Goal: Information Seeking & Learning: Learn about a topic

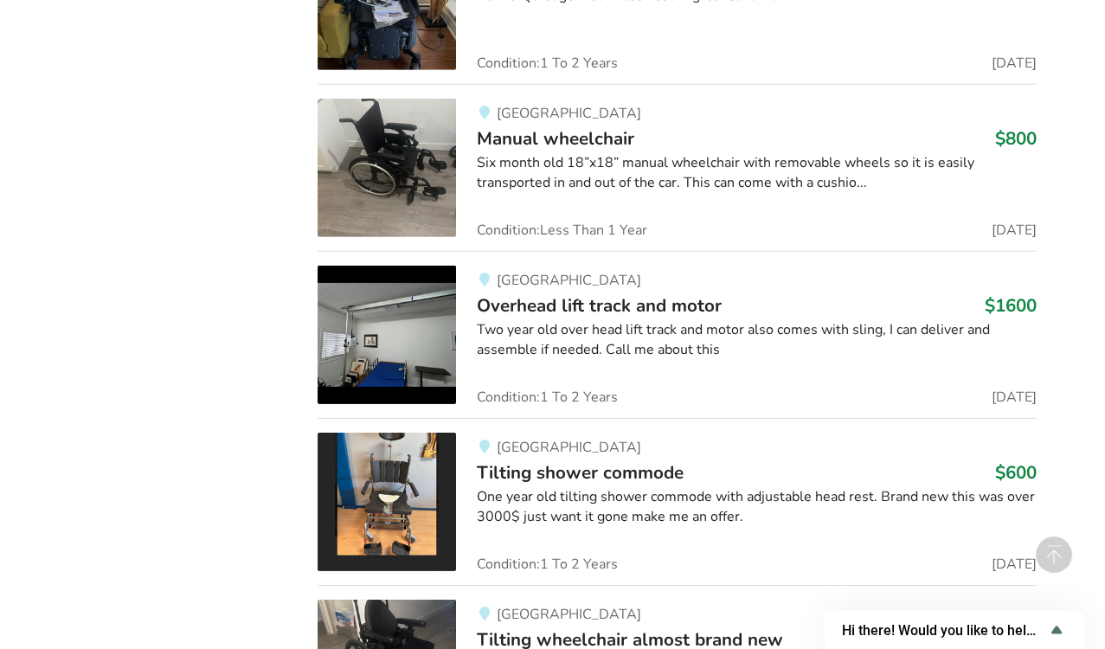
click at [633, 293] on span "Overhead lift track and motor" at bounding box center [599, 305] width 245 height 24
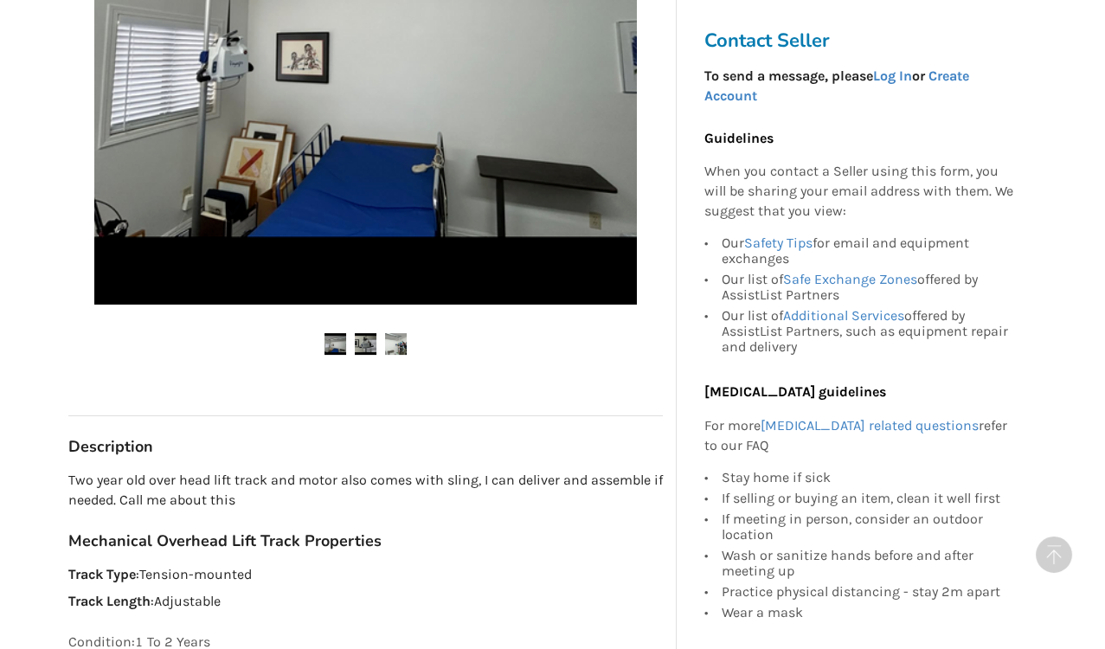
scroll to position [589, 0]
click at [363, 333] on img at bounding box center [366, 344] width 22 height 22
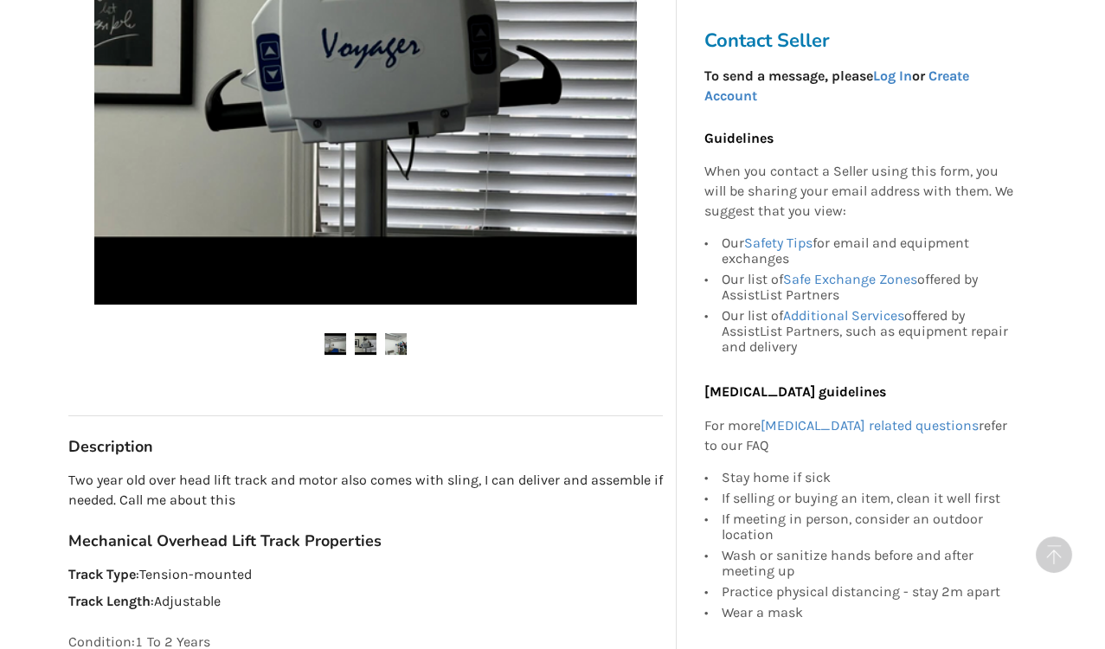
click at [396, 333] on img at bounding box center [396, 344] width 22 height 22
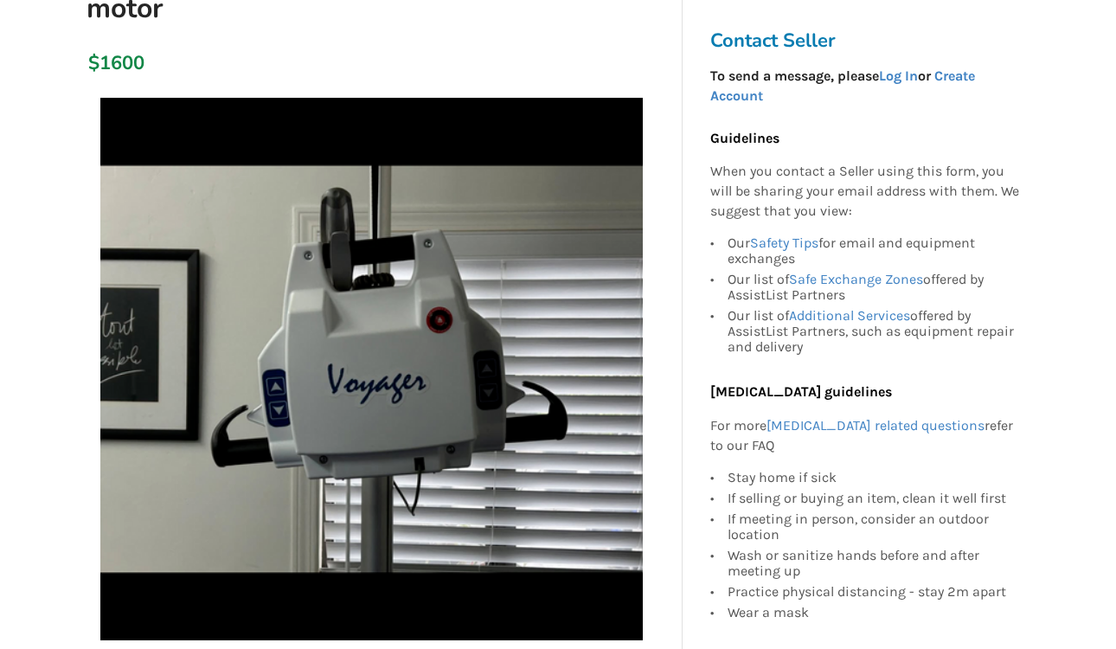
scroll to position [253, 0]
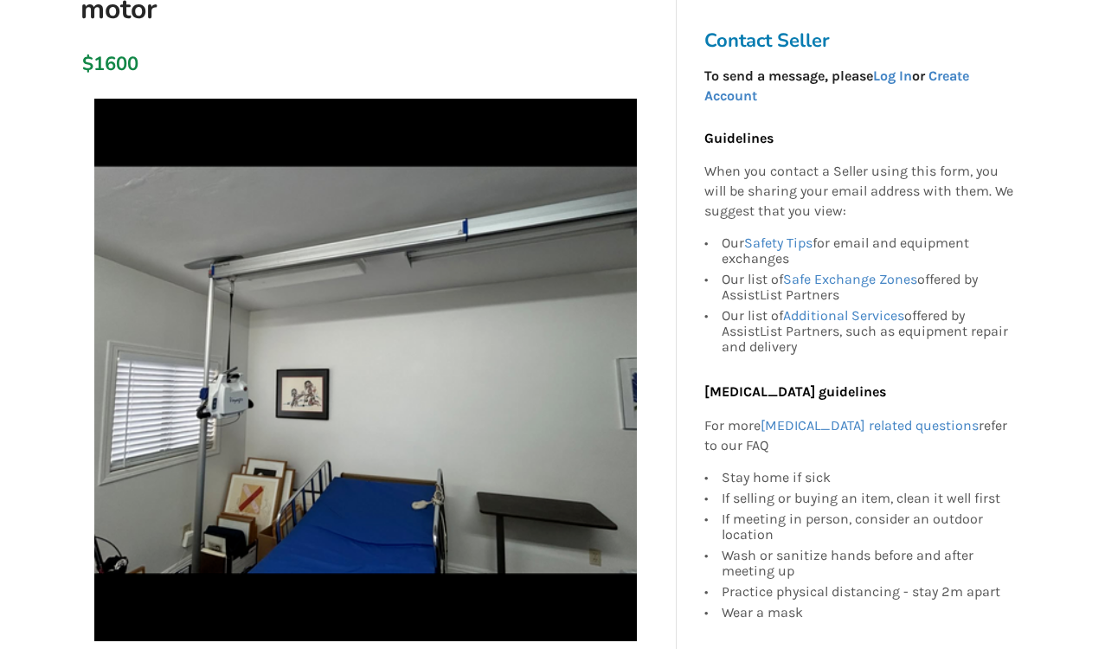
click at [456, 267] on img at bounding box center [365, 370] width 543 height 543
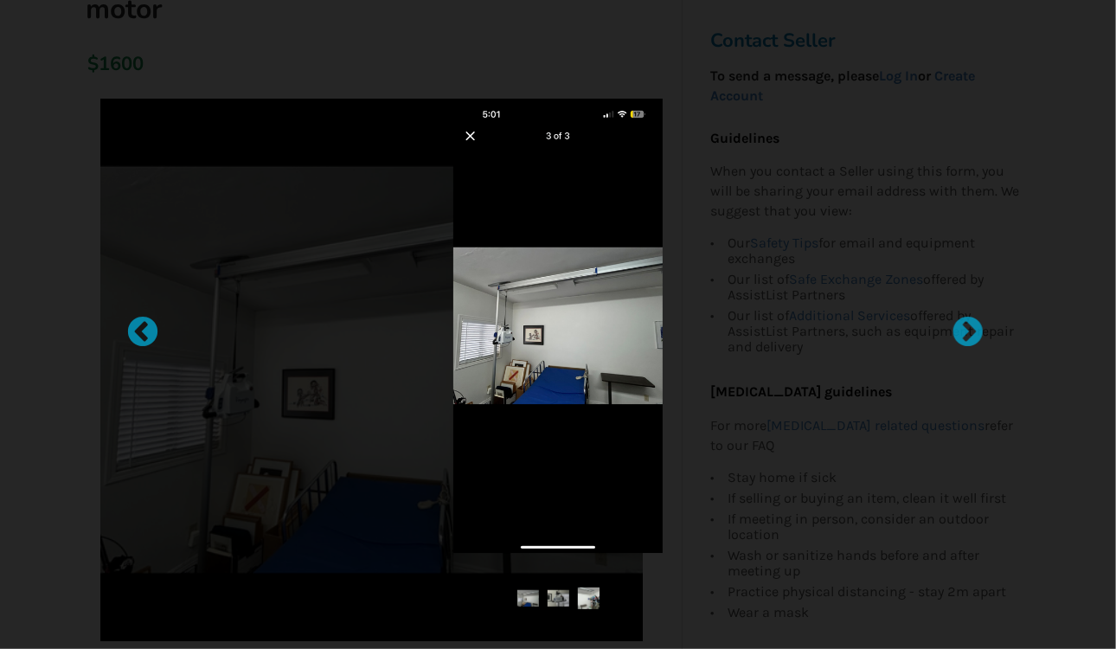
click at [456, 267] on img at bounding box center [557, 326] width 209 height 454
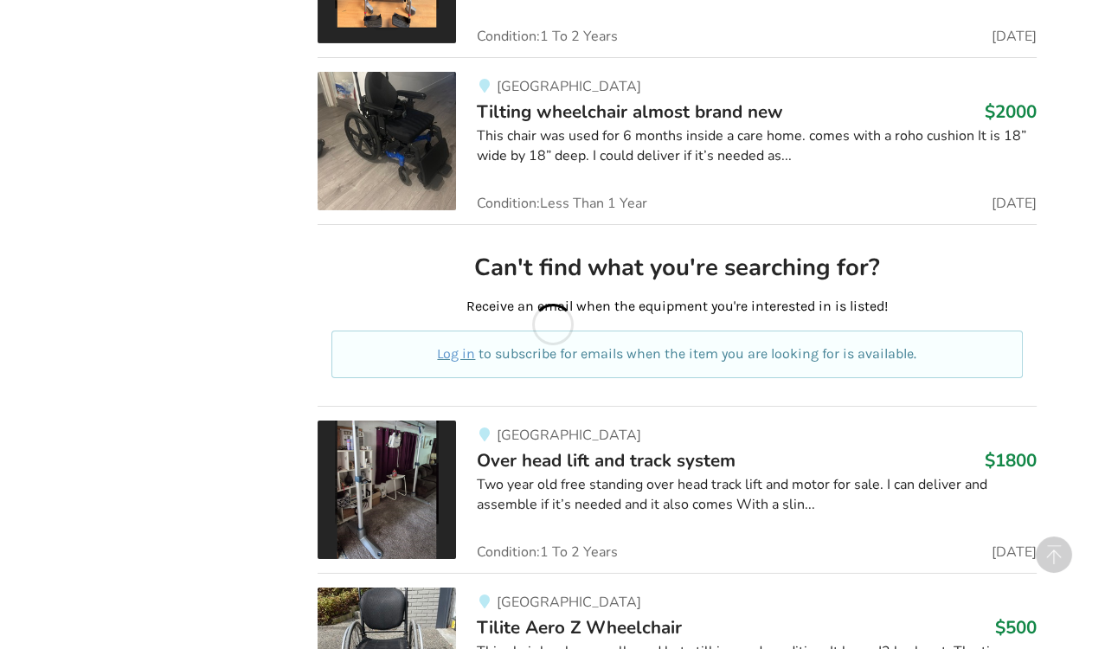
scroll to position [8725, 0]
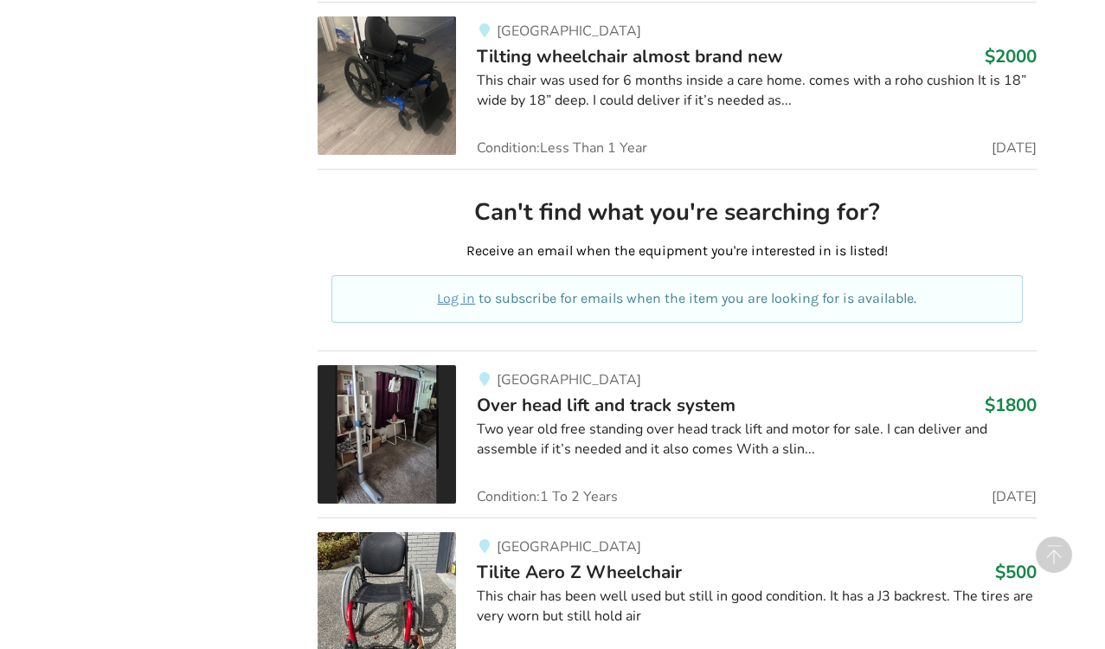
click at [583, 420] on div "Two year old free standing over head track lift and motor for sale. I can deliv…" at bounding box center [757, 440] width 560 height 40
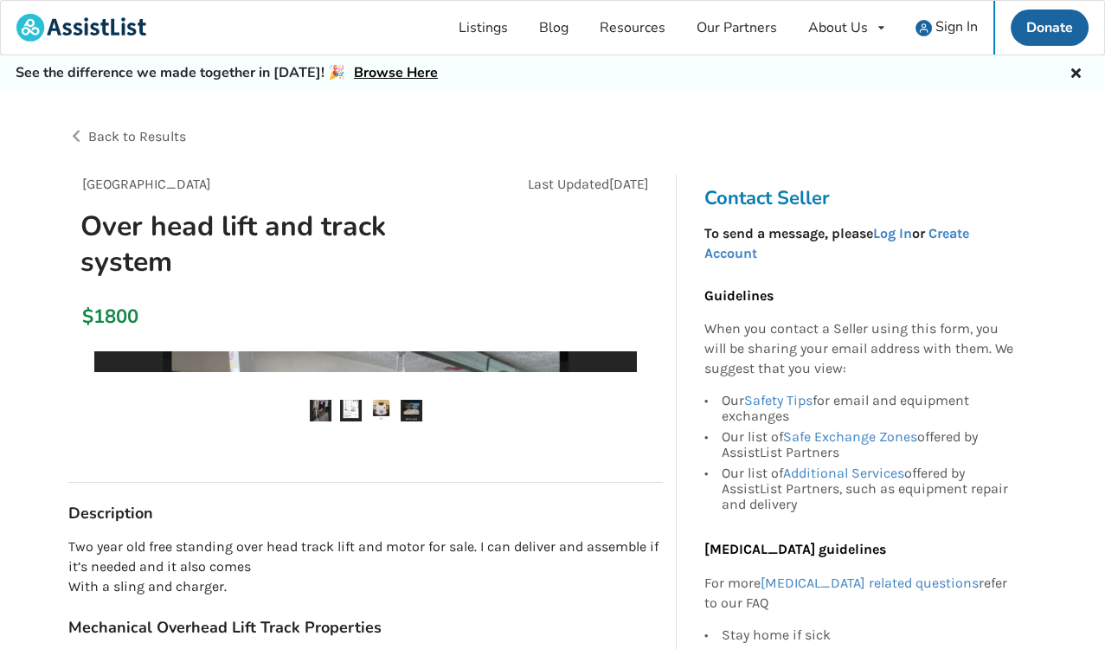
click at [583, 407] on ul at bounding box center [365, 411] width 595 height 23
click at [583, 407] on img at bounding box center [365, 622] width 543 height 543
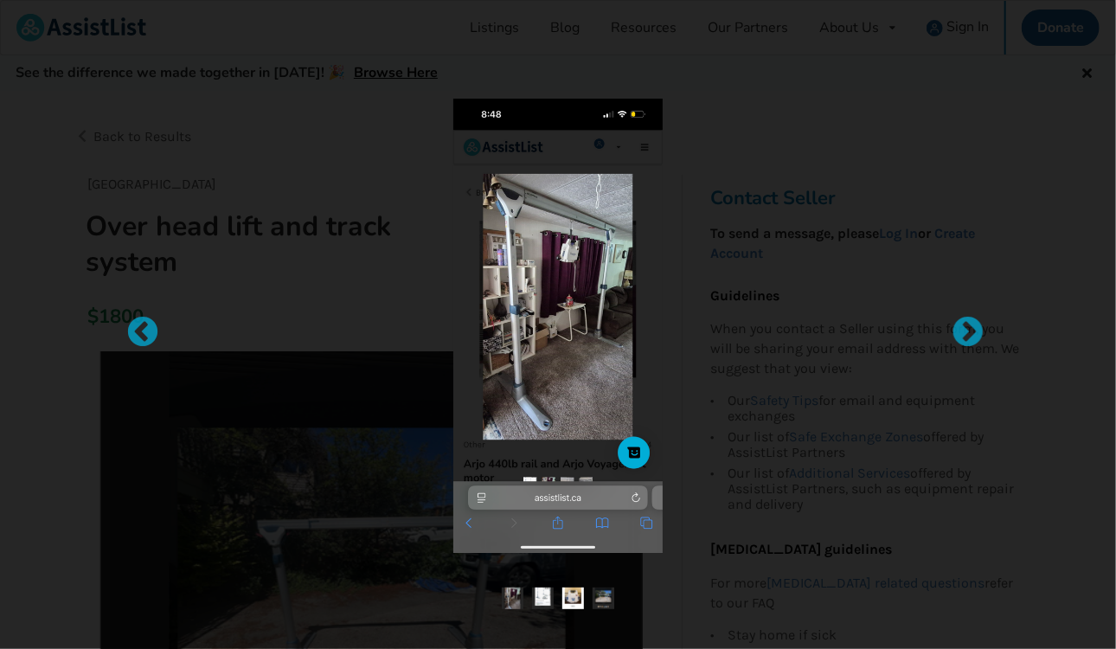
click at [357, 480] on div at bounding box center [557, 326] width 685 height 454
click at [142, 331] on div at bounding box center [133, 324] width 17 height 17
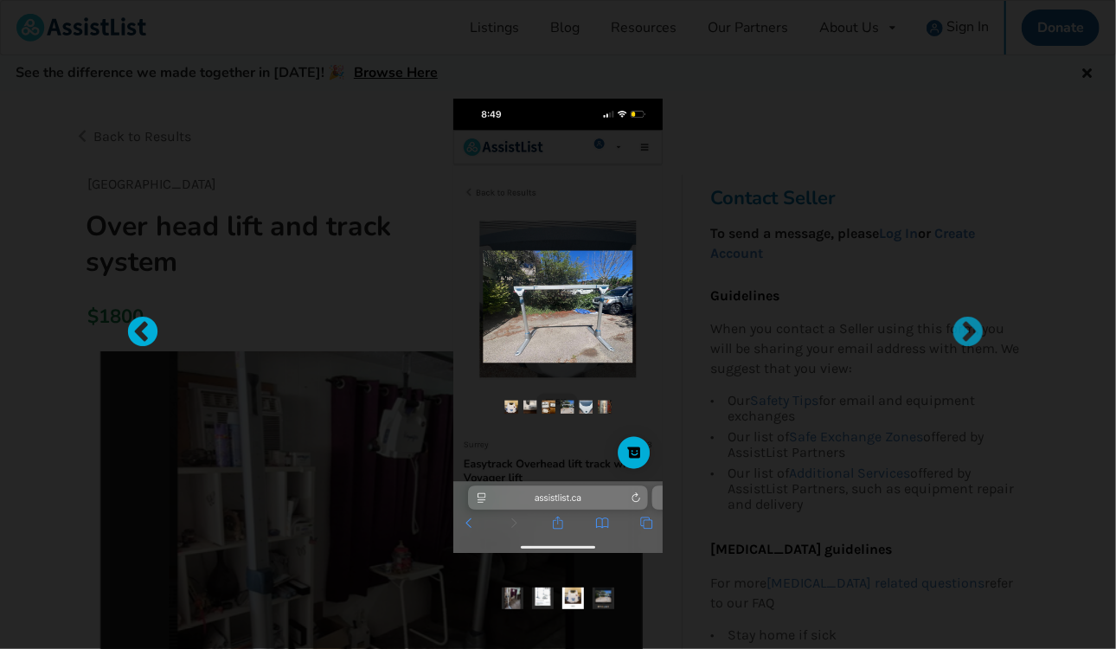
click at [141, 333] on div at bounding box center [133, 324] width 17 height 17
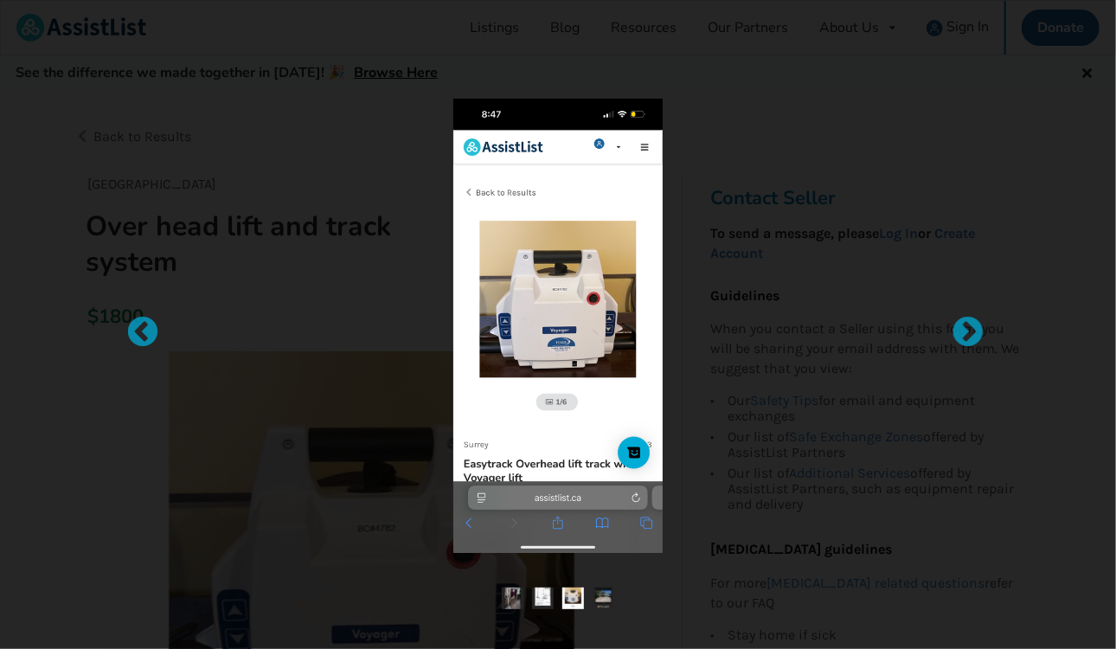
click at [589, 307] on img at bounding box center [557, 326] width 209 height 454
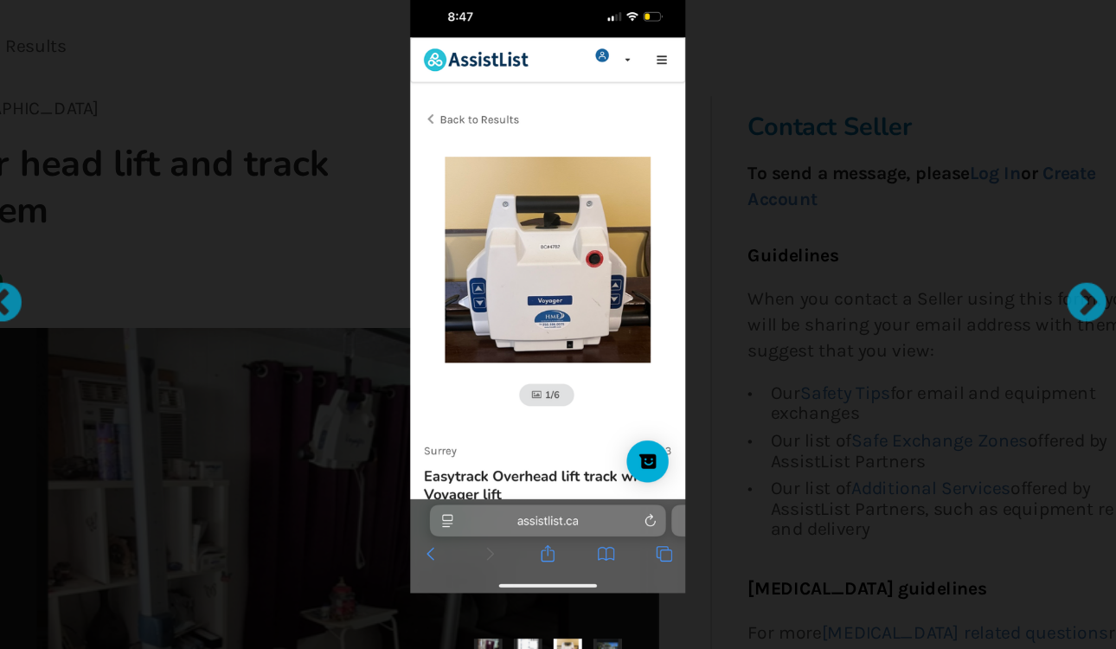
click at [287, 327] on div at bounding box center [557, 326] width 685 height 454
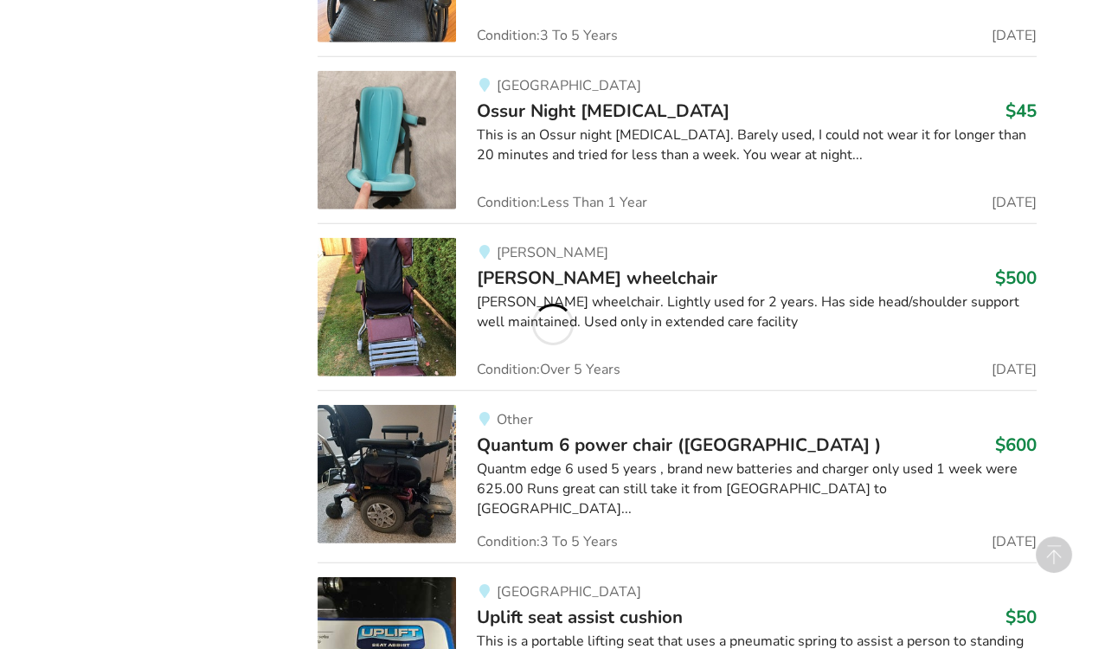
scroll to position [8725, 0]
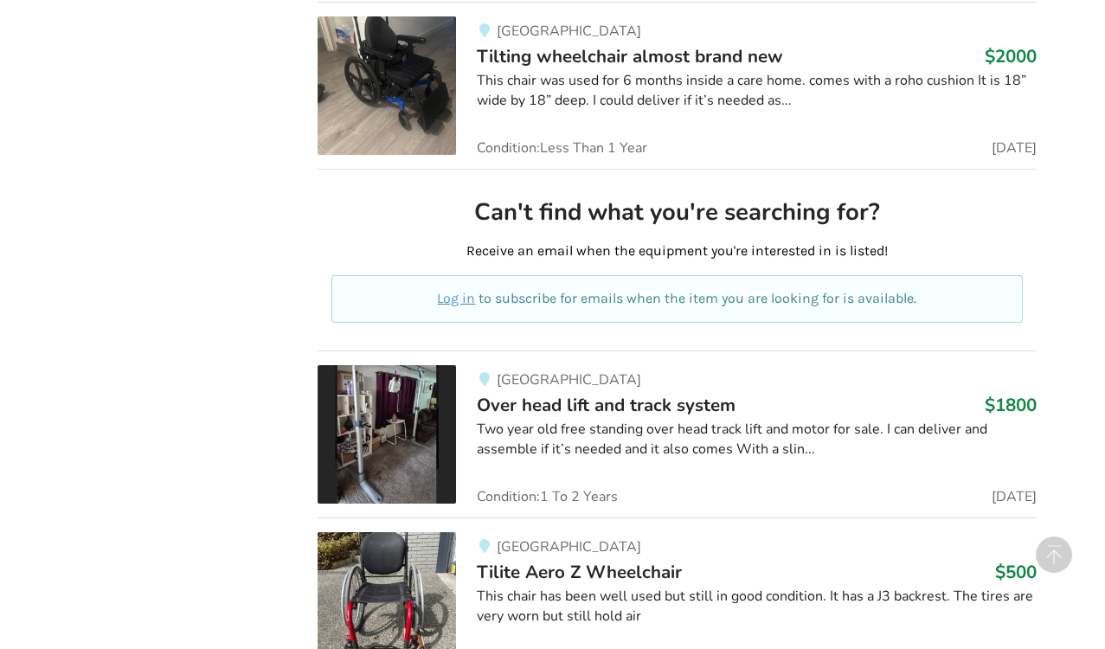
click at [568, 420] on div "Two year old free standing over head track lift and motor for sale. I can deliv…" at bounding box center [757, 440] width 560 height 40
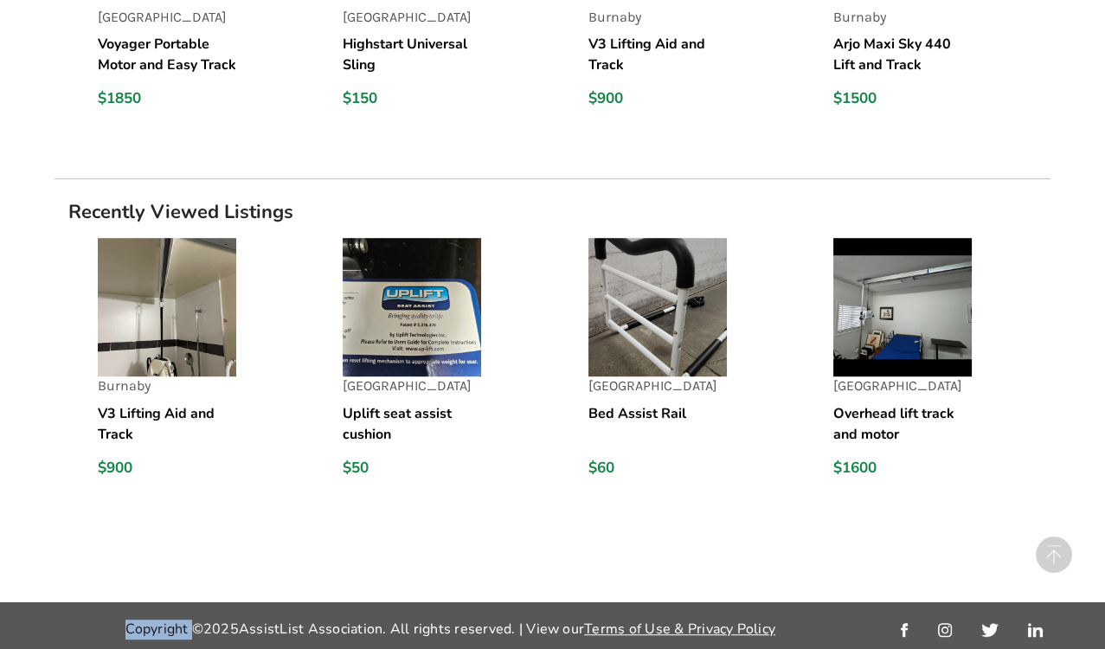
scroll to position [1561, 0]
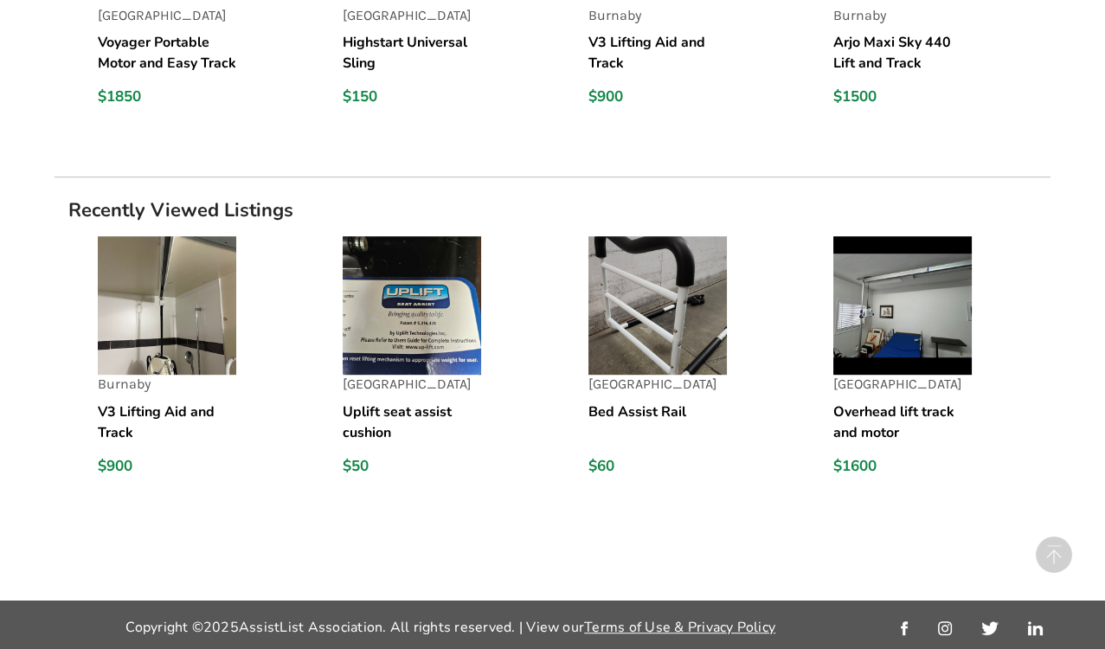
click at [641, 556] on div "Recently Viewed Listings [GEOGRAPHIC_DATA] V3 Lifting Aid and Track $900 North …" at bounding box center [553, 389] width 996 height 424
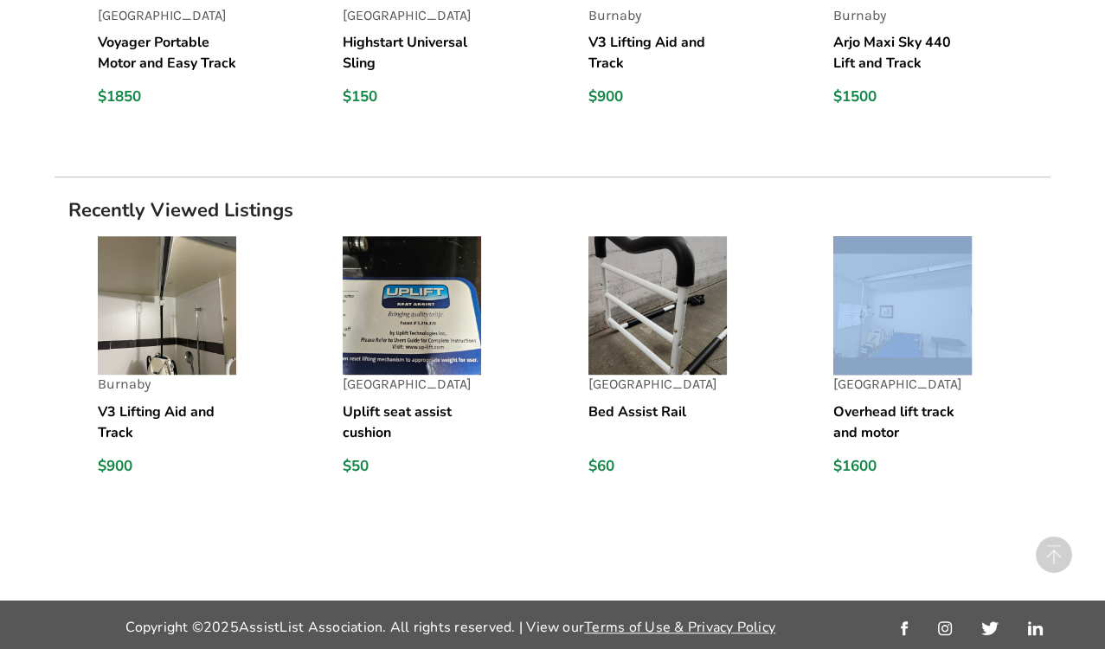
click at [641, 556] on div "Recently Viewed Listings [GEOGRAPHIC_DATA] V3 Lifting Aid and Track $900 North …" at bounding box center [553, 389] width 996 height 424
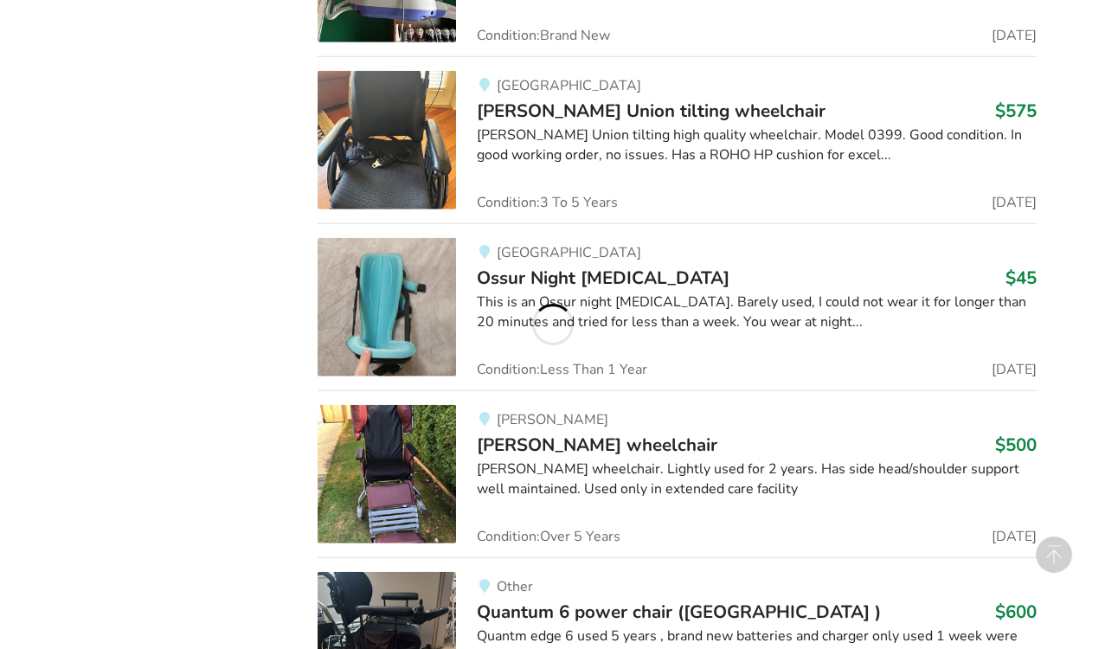
scroll to position [8725, 0]
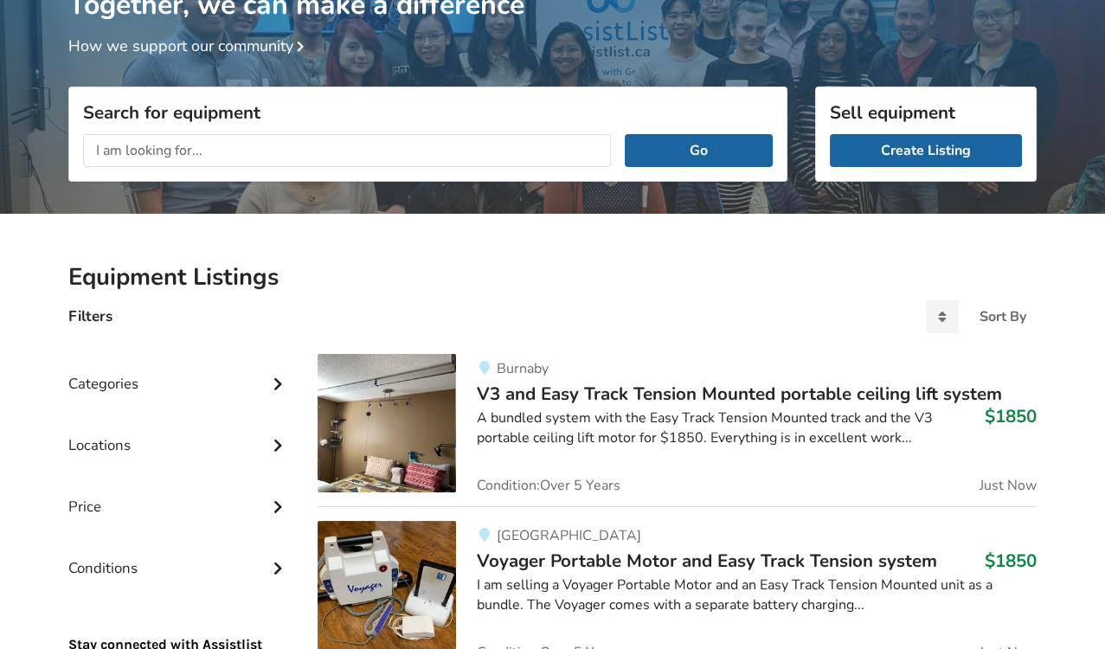
scroll to position [153, 0]
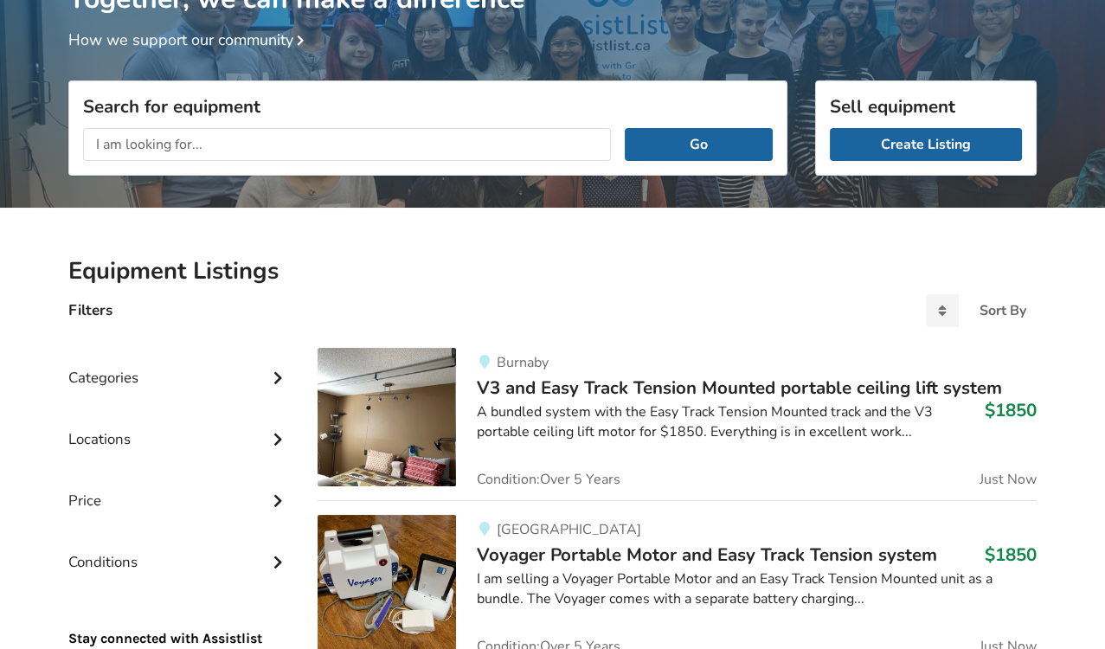
click at [569, 402] on div "A bundled system with the Easy Track Tension Mounted track and the V3 portable …" at bounding box center [757, 422] width 560 height 40
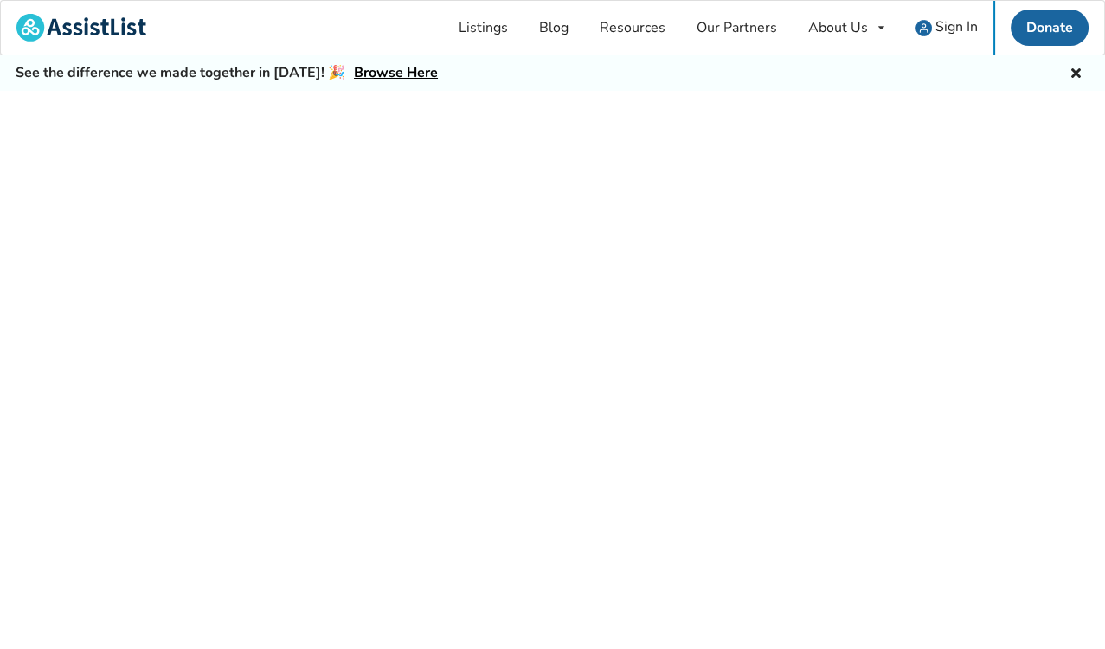
click at [569, 402] on div at bounding box center [552, 389] width 1105 height 597
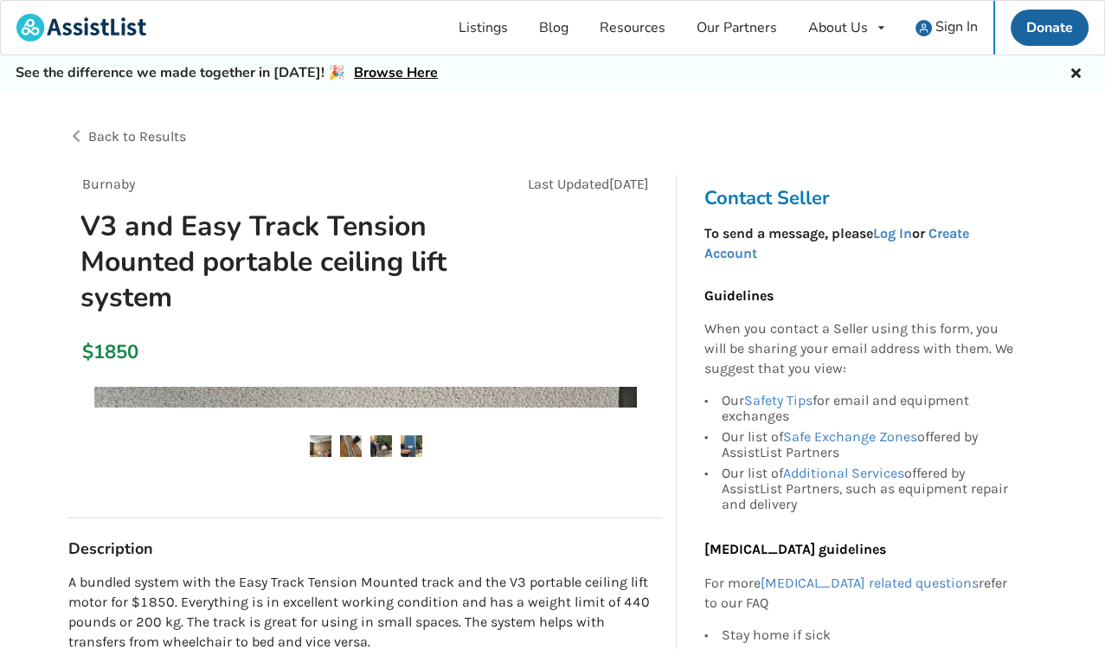
drag, startPoint x: 569, startPoint y: 402, endPoint x: 569, endPoint y: 415, distance: 13.0
click at [569, 402] on div at bounding box center [365, 658] width 543 height 543
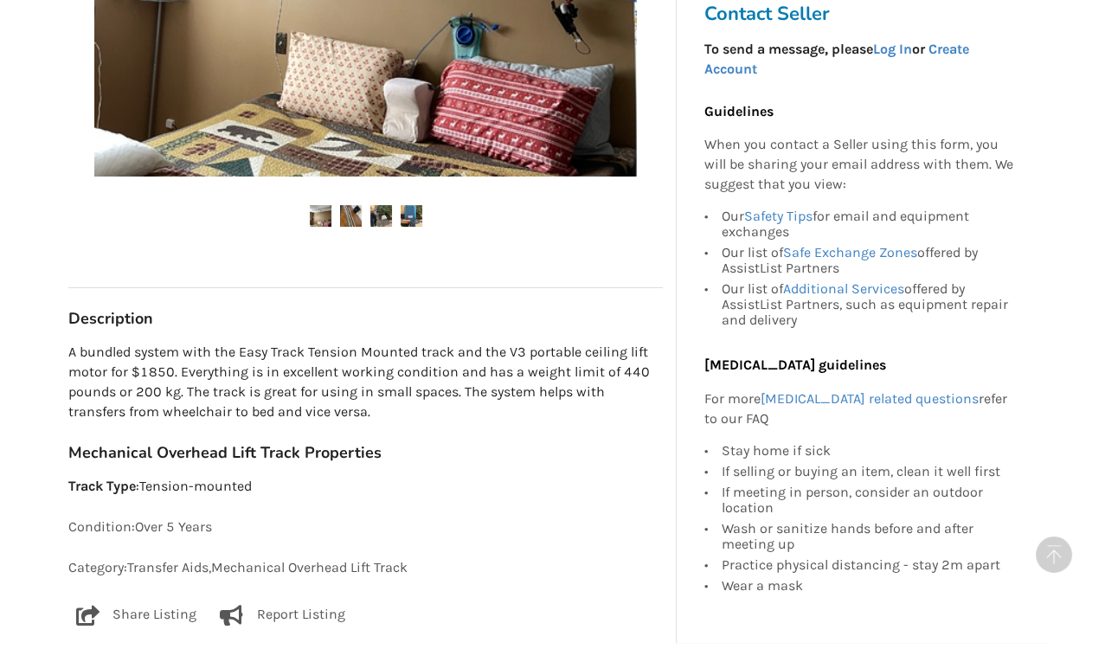
scroll to position [767, 0]
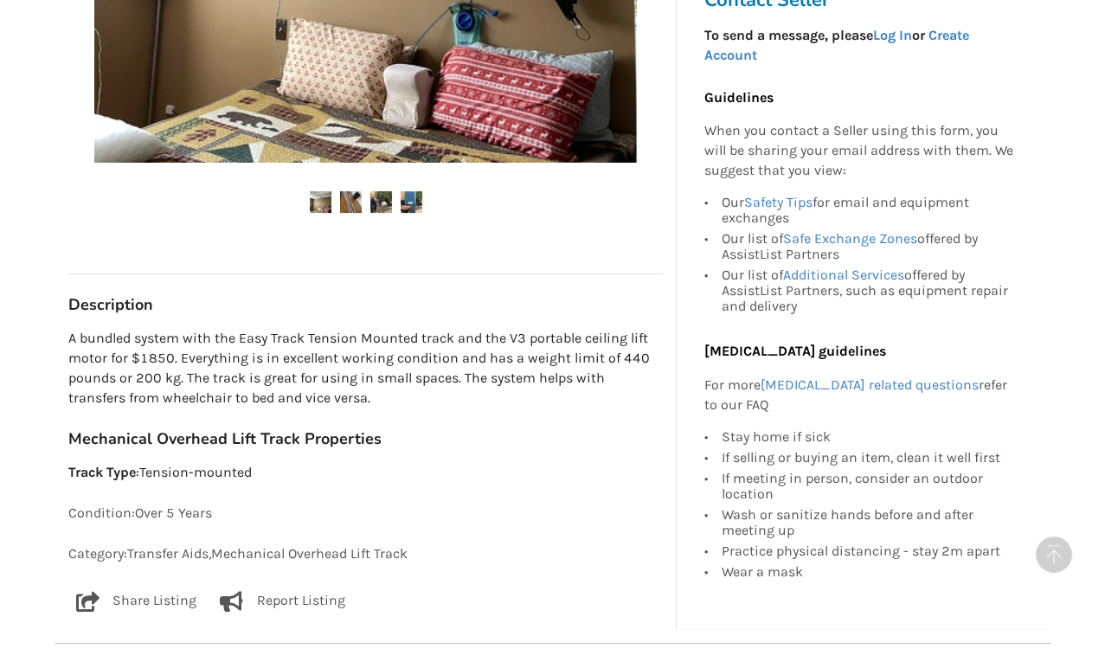
click at [569, 421] on div "Burnaby Last Updated Aug 22 V3 and Easy Track Tension Mounted portable ceiling …" at bounding box center [365, 12] width 595 height 1208
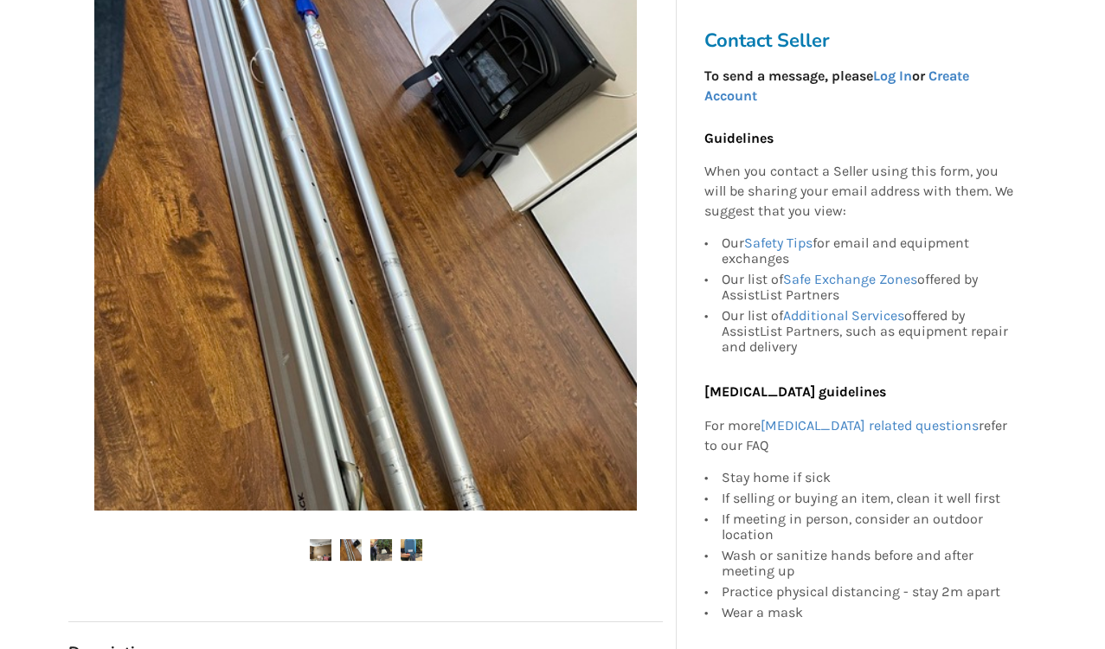
scroll to position [428, 0]
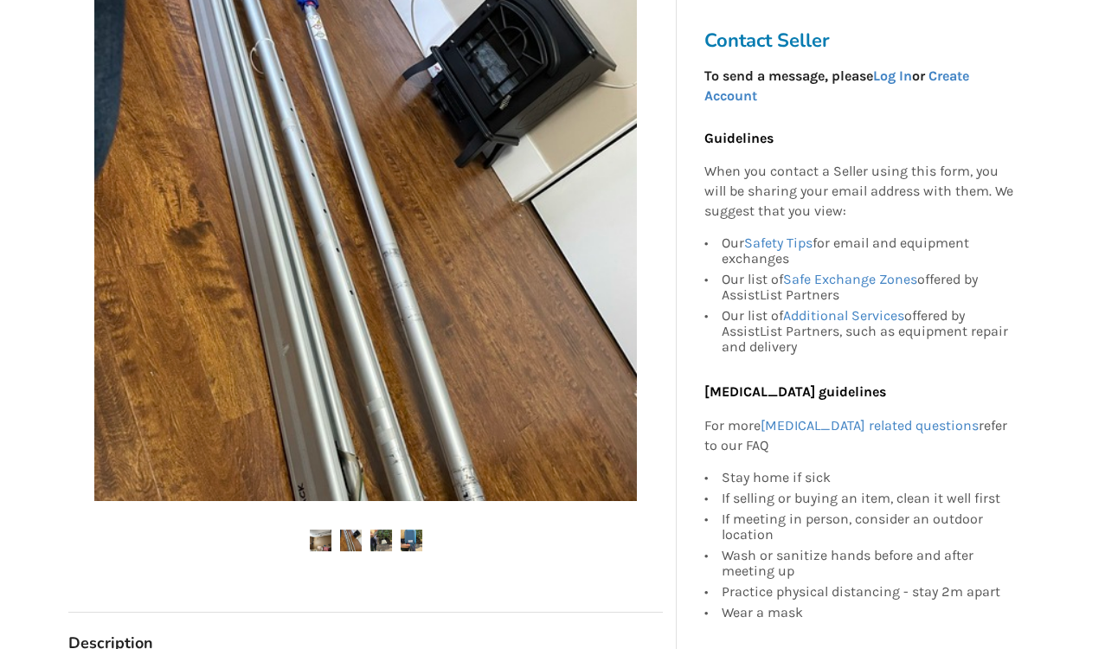
click at [344, 537] on img at bounding box center [351, 541] width 22 height 22
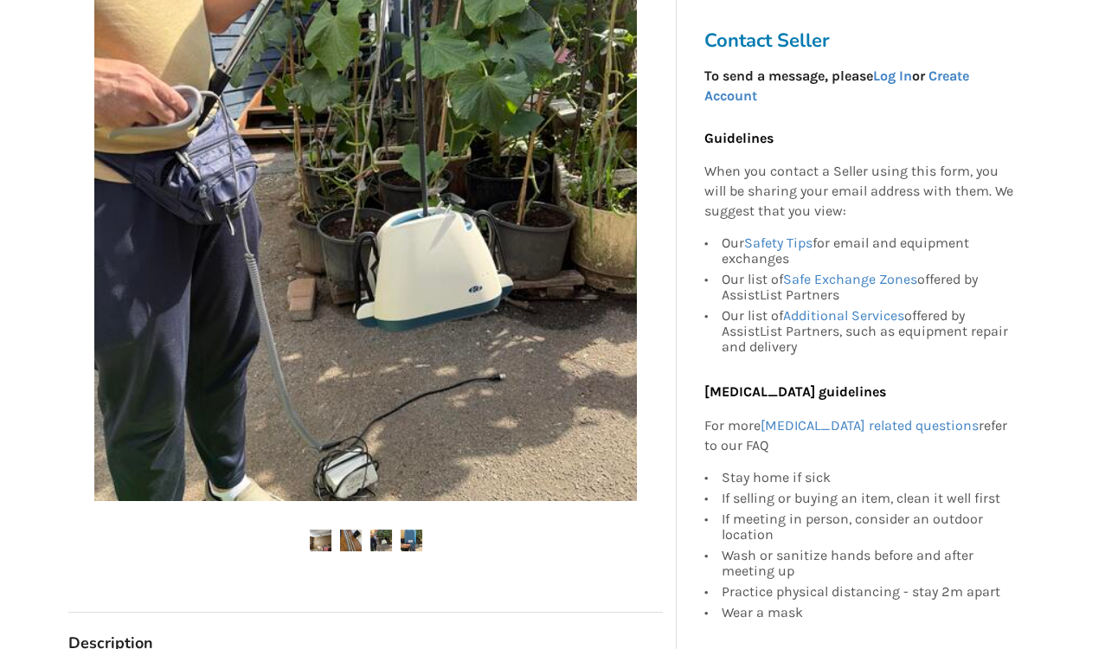
click at [379, 538] on img at bounding box center [381, 541] width 22 height 22
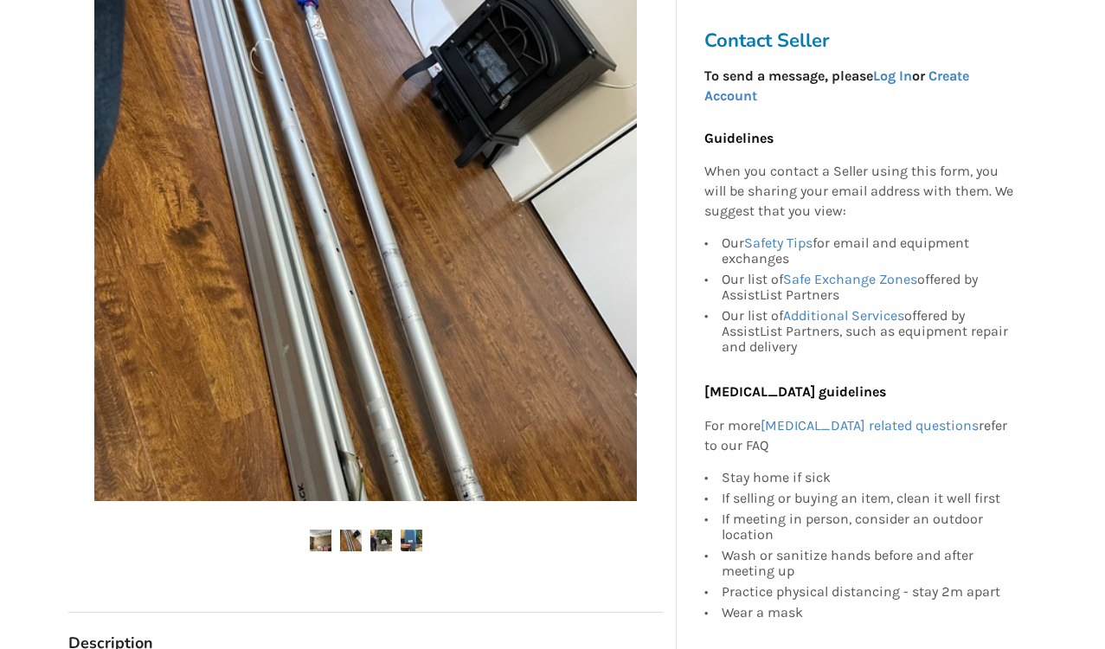
click at [410, 543] on img at bounding box center [412, 541] width 22 height 22
click at [384, 533] on img at bounding box center [381, 541] width 22 height 22
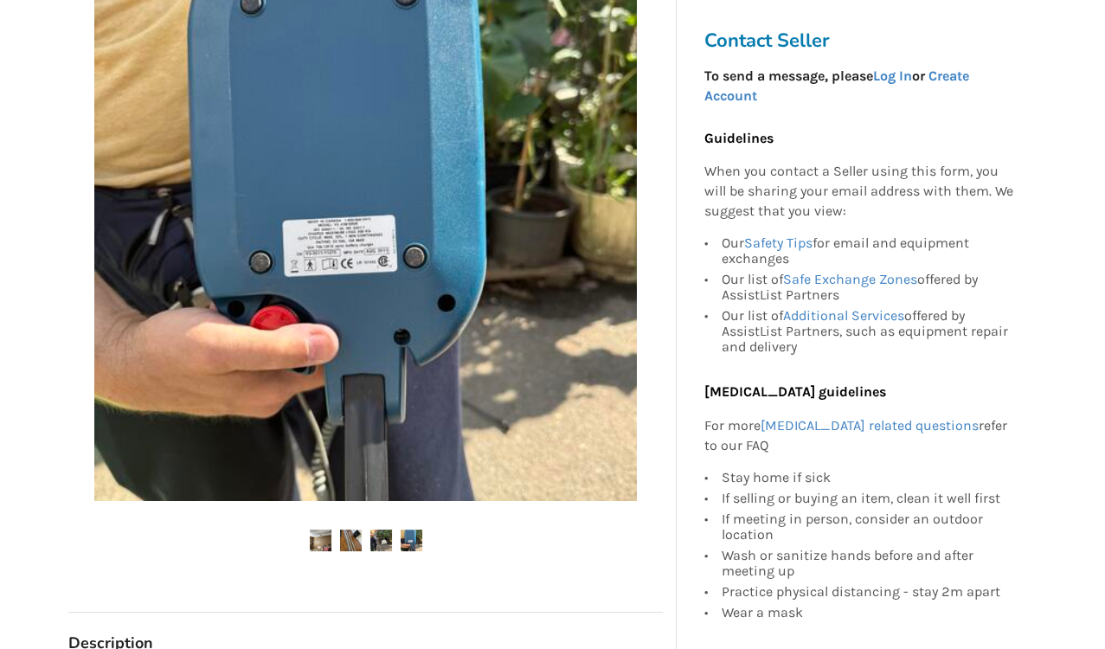
click at [384, 533] on img at bounding box center [381, 541] width 22 height 22
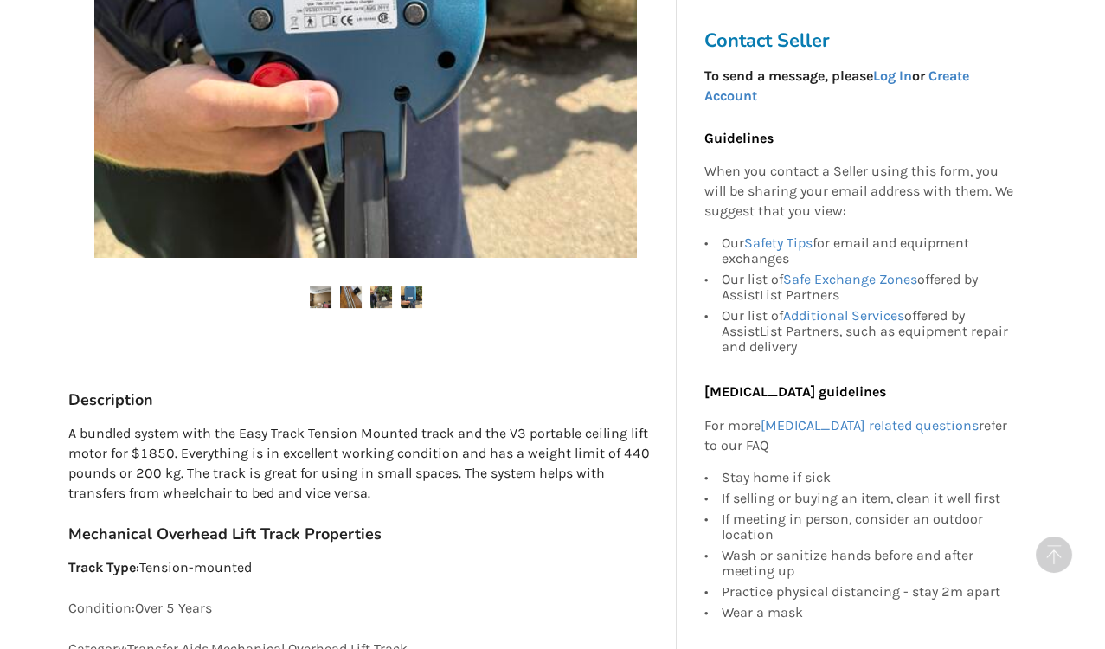
scroll to position [675, 0]
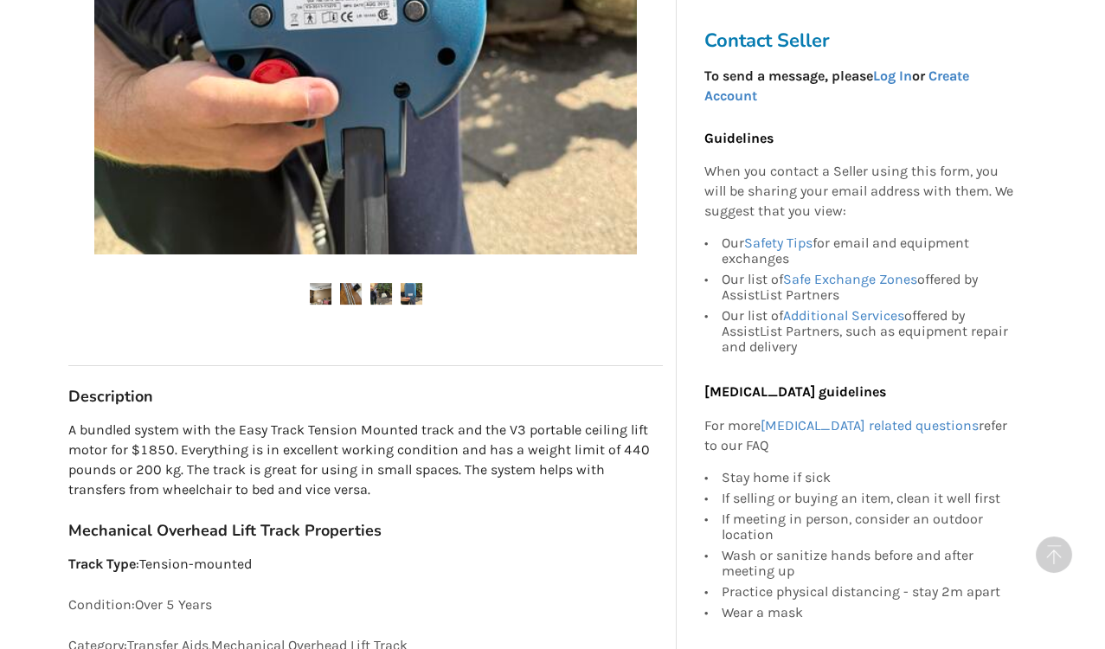
click at [110, 470] on p "A bundled system with the Easy Track Tension Mounted track and the V3 portable …" at bounding box center [365, 460] width 595 height 79
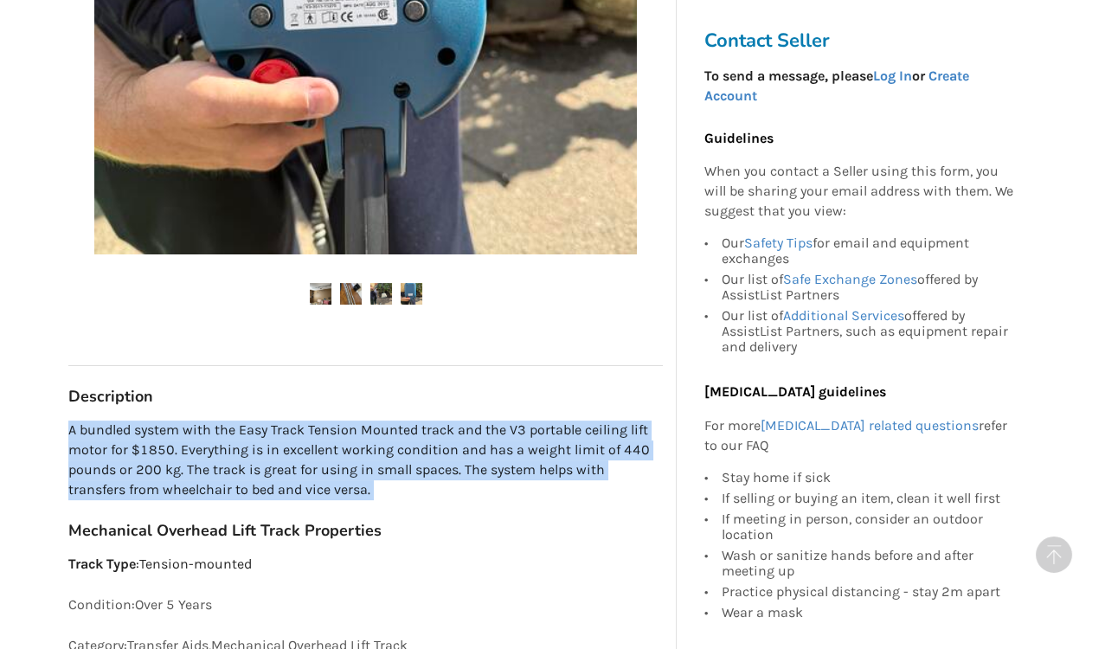
click at [110, 470] on p "A bundled system with the Easy Track Tension Mounted track and the V3 portable …" at bounding box center [365, 460] width 595 height 79
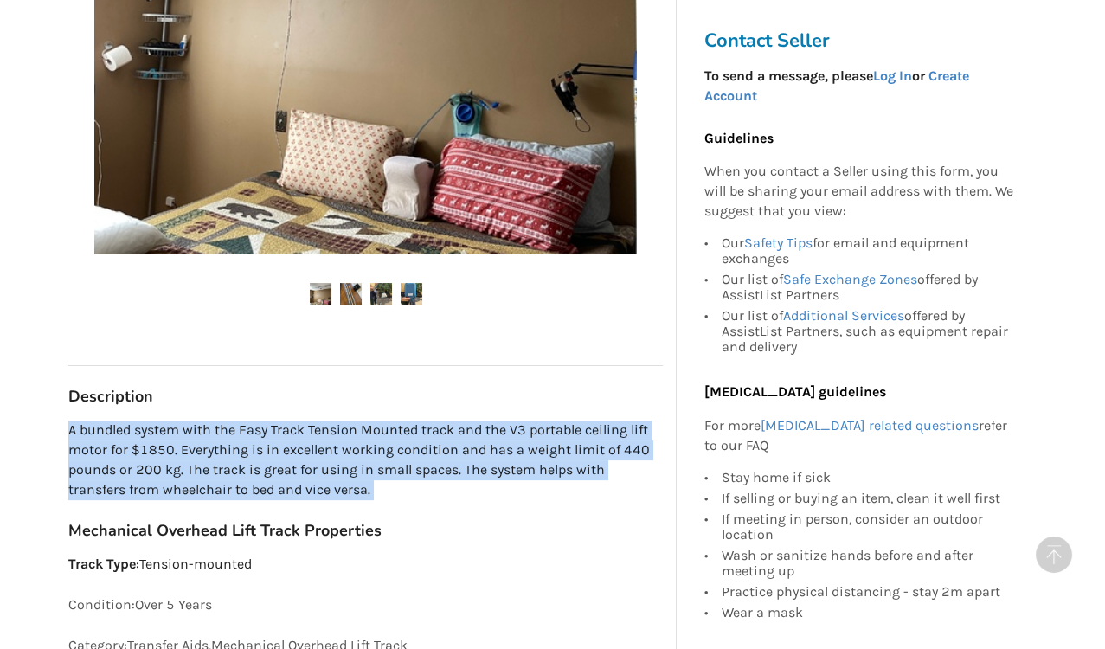
click at [110, 470] on p "A bundled system with the Easy Track Tension Mounted track and the V3 portable …" at bounding box center [365, 460] width 595 height 79
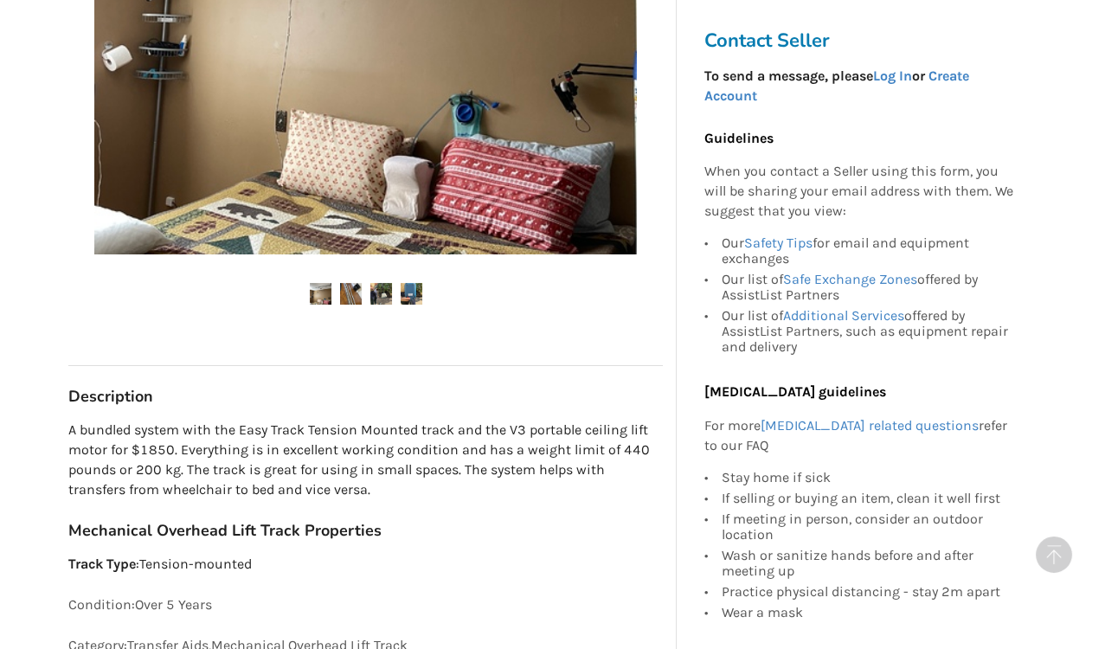
click at [408, 555] on p "Track Type : Tension-mounted" at bounding box center [365, 565] width 595 height 20
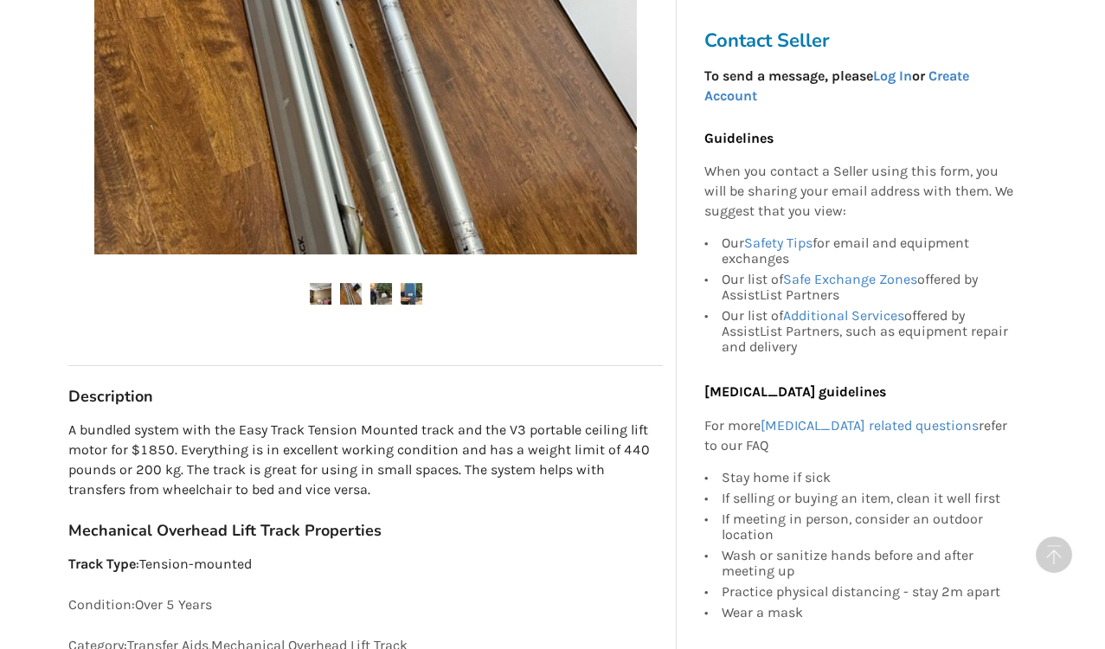
click at [351, 286] on img at bounding box center [351, 294] width 22 height 22
click at [319, 291] on img at bounding box center [321, 294] width 22 height 22
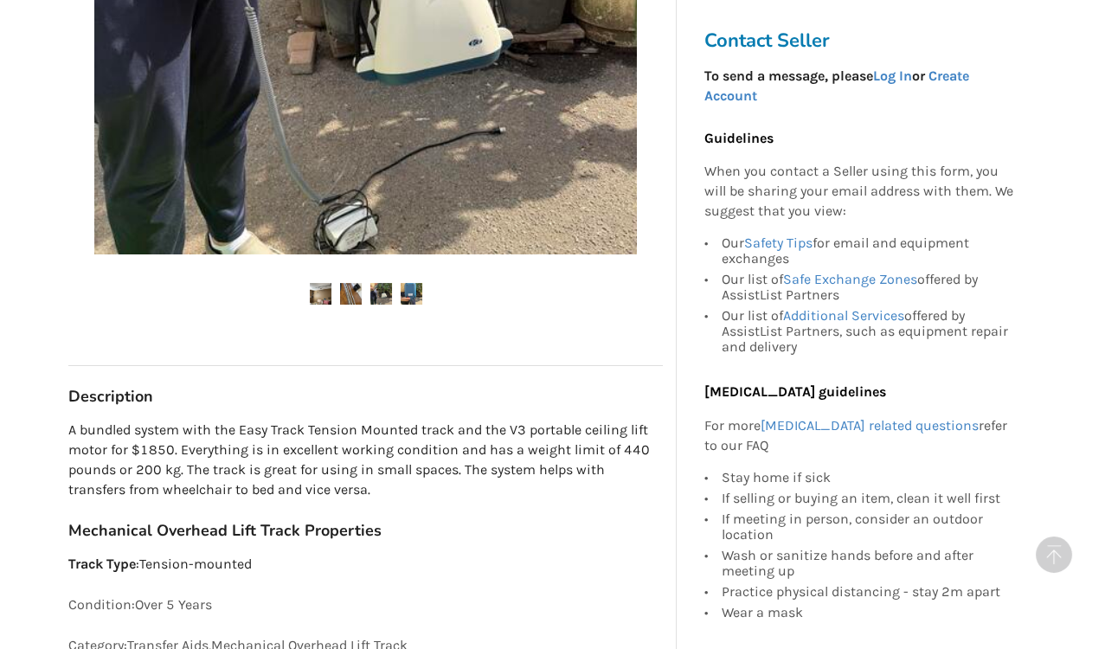
click at [322, 293] on img at bounding box center [321, 294] width 22 height 22
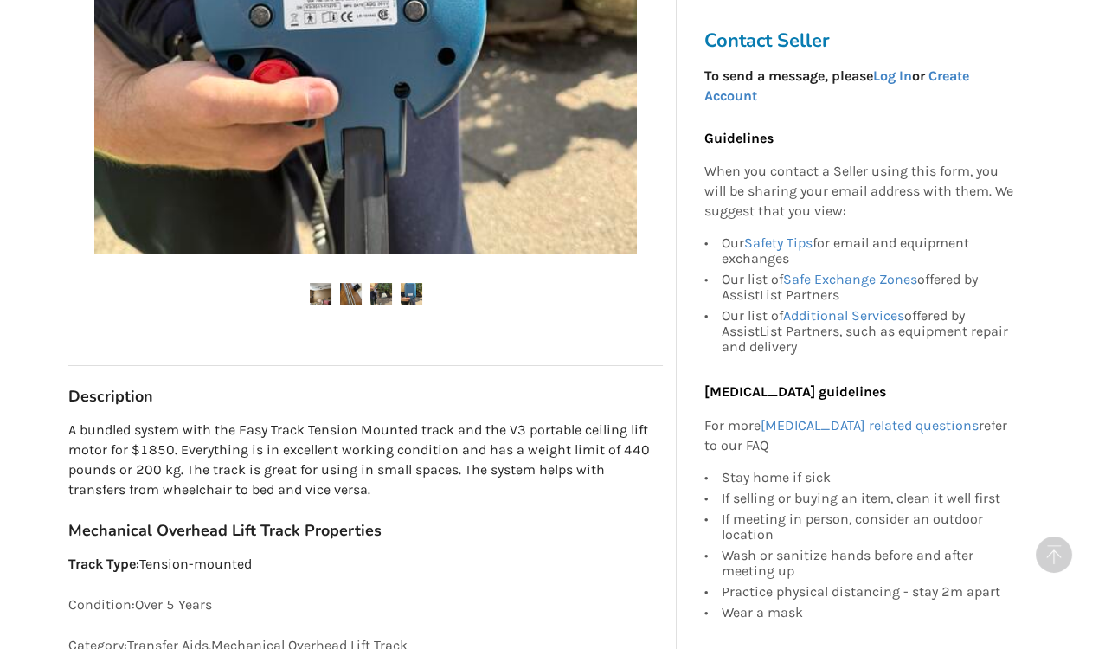
click at [378, 297] on img at bounding box center [381, 294] width 22 height 22
click at [407, 293] on img at bounding box center [412, 294] width 22 height 22
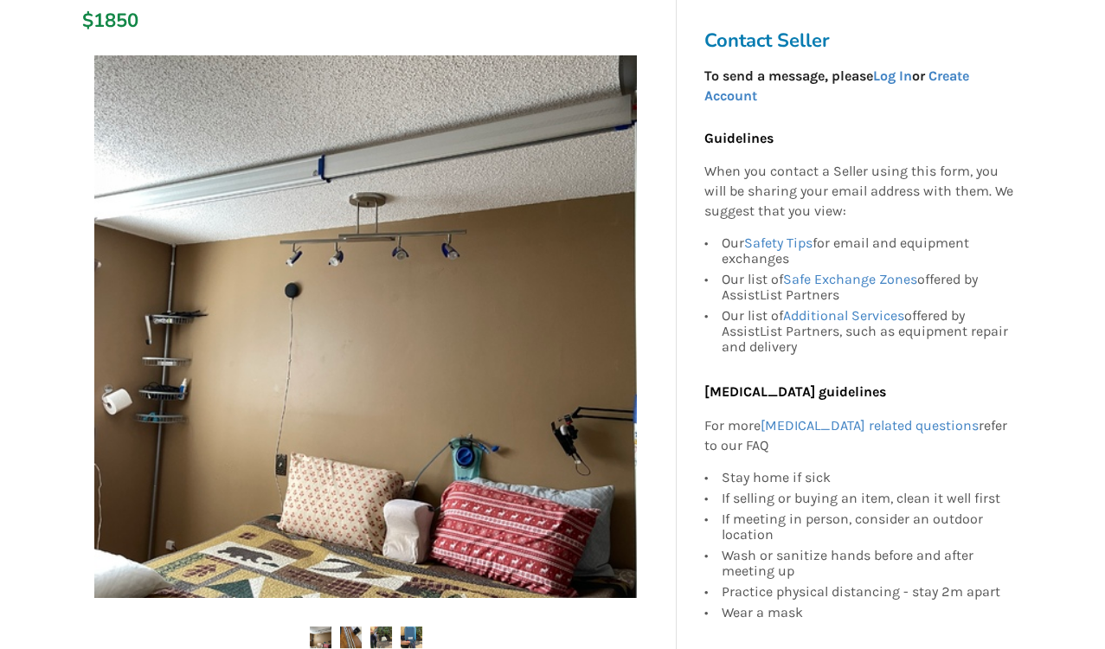
scroll to position [334, 0]
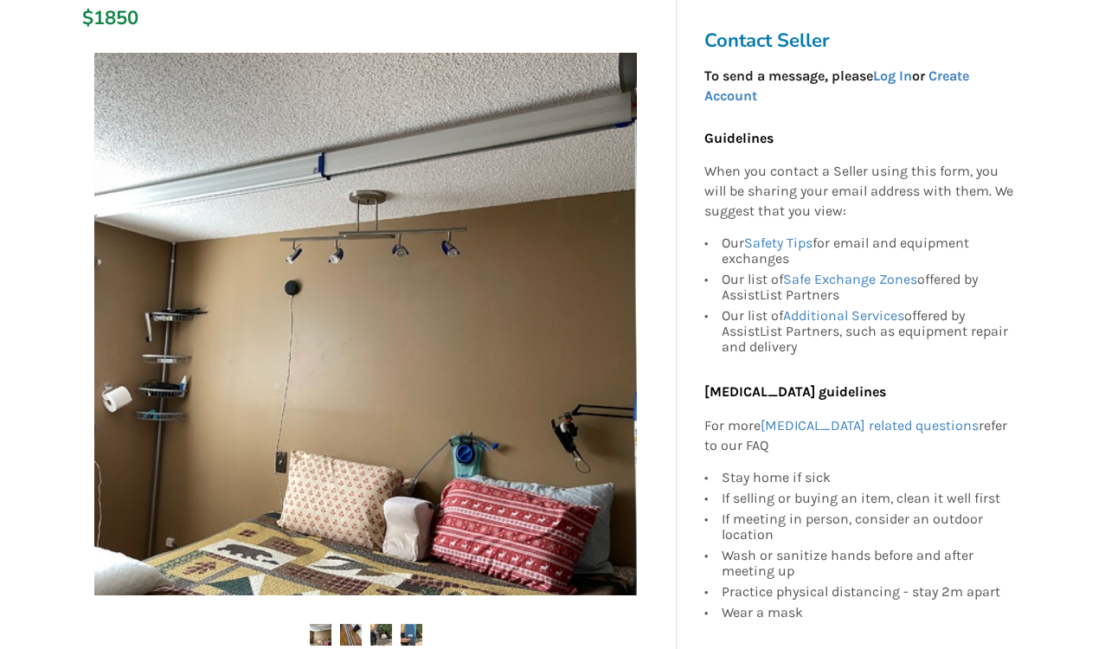
click at [349, 633] on img at bounding box center [351, 635] width 22 height 22
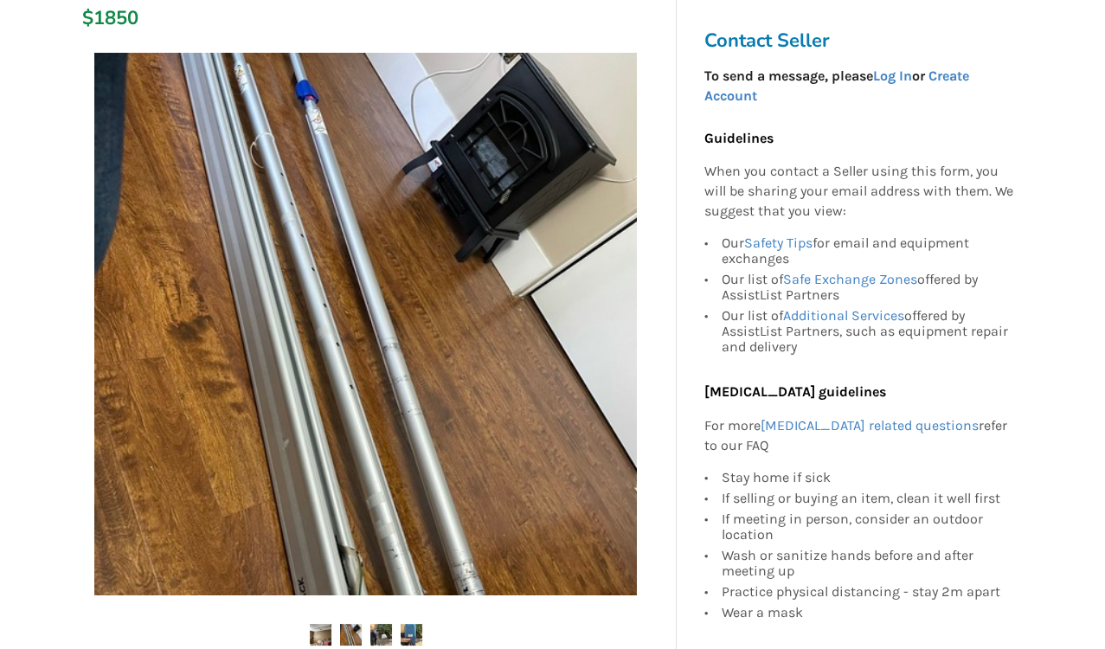
click at [349, 633] on img at bounding box center [351, 635] width 22 height 22
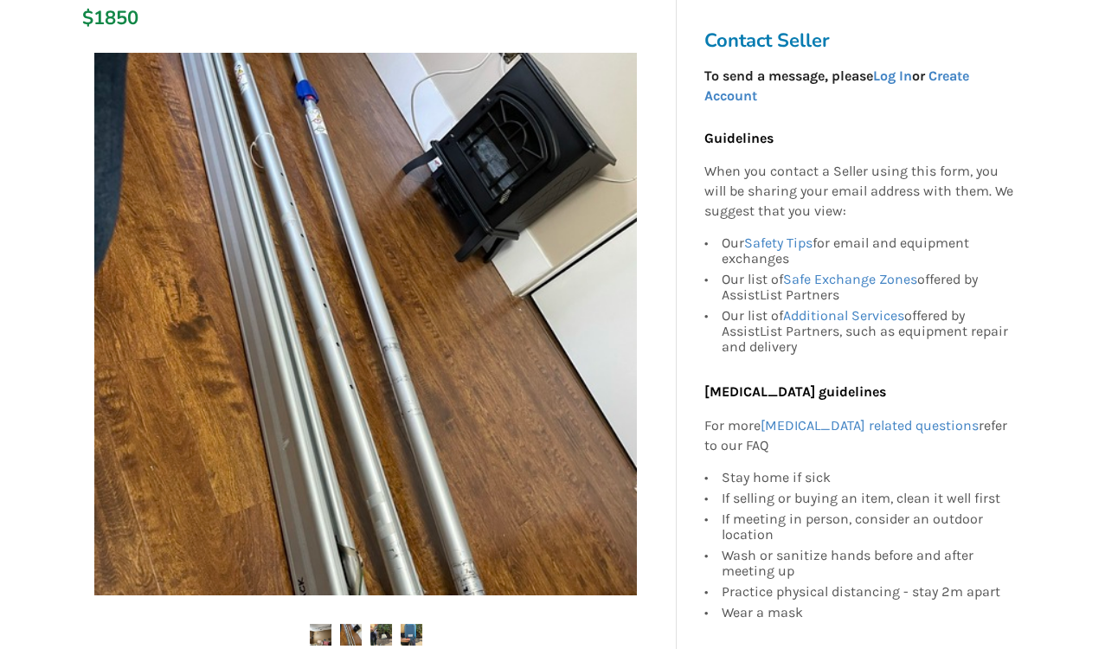
click at [349, 633] on img at bounding box center [351, 635] width 22 height 22
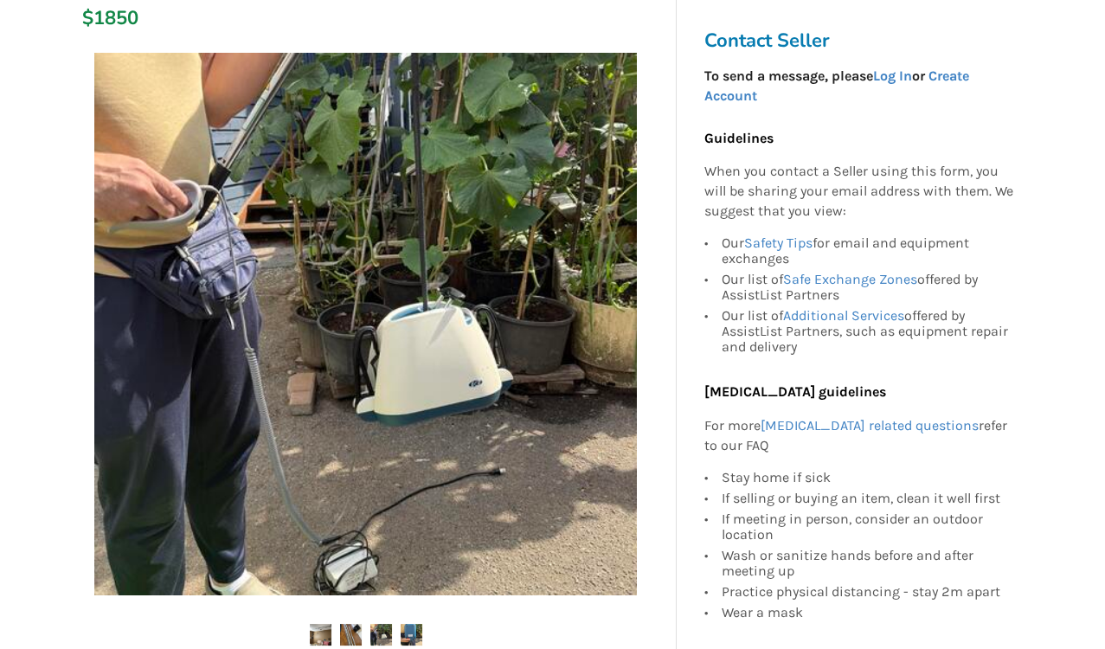
click at [349, 633] on img at bounding box center [351, 635] width 22 height 22
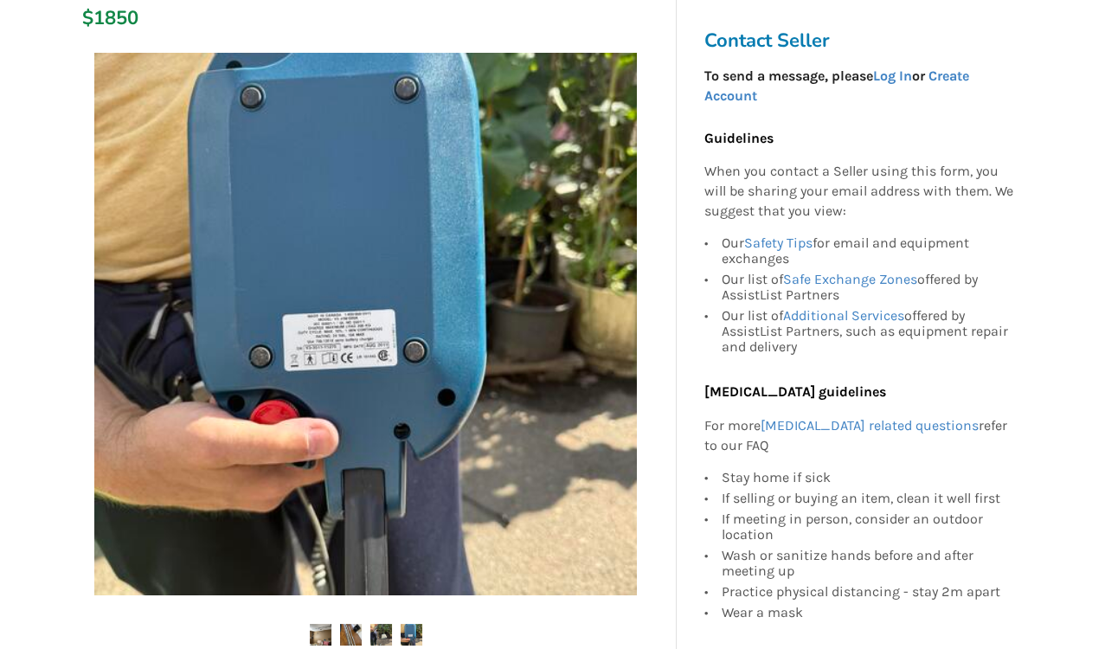
click at [376, 635] on img at bounding box center [381, 635] width 22 height 22
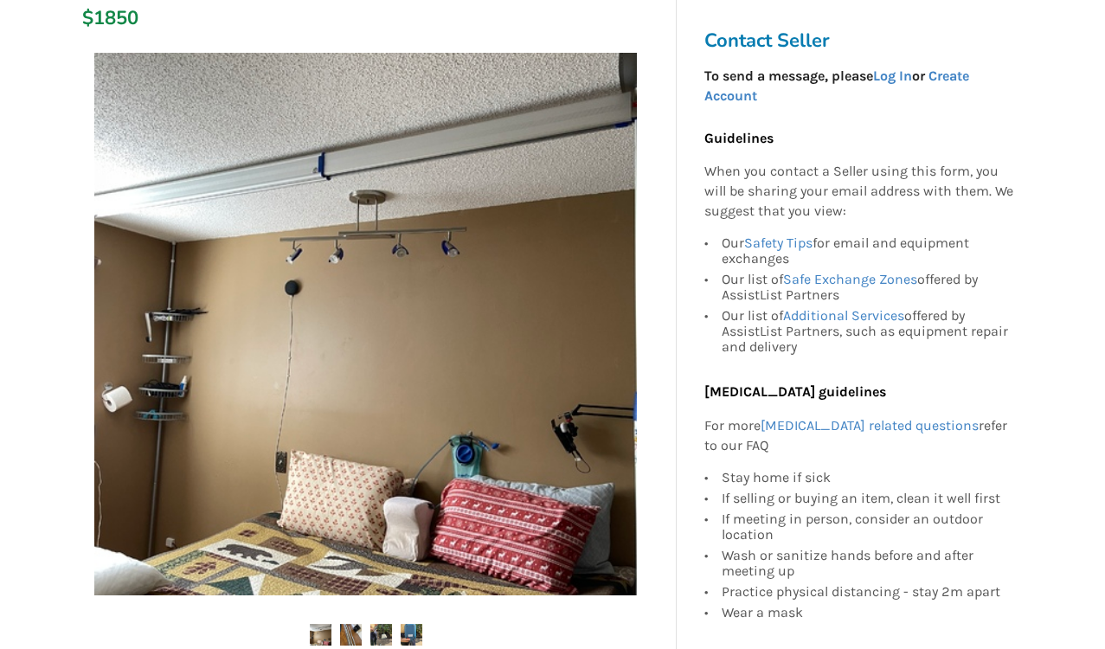
click at [376, 635] on img at bounding box center [381, 635] width 22 height 22
click at [405, 636] on img at bounding box center [412, 635] width 22 height 22
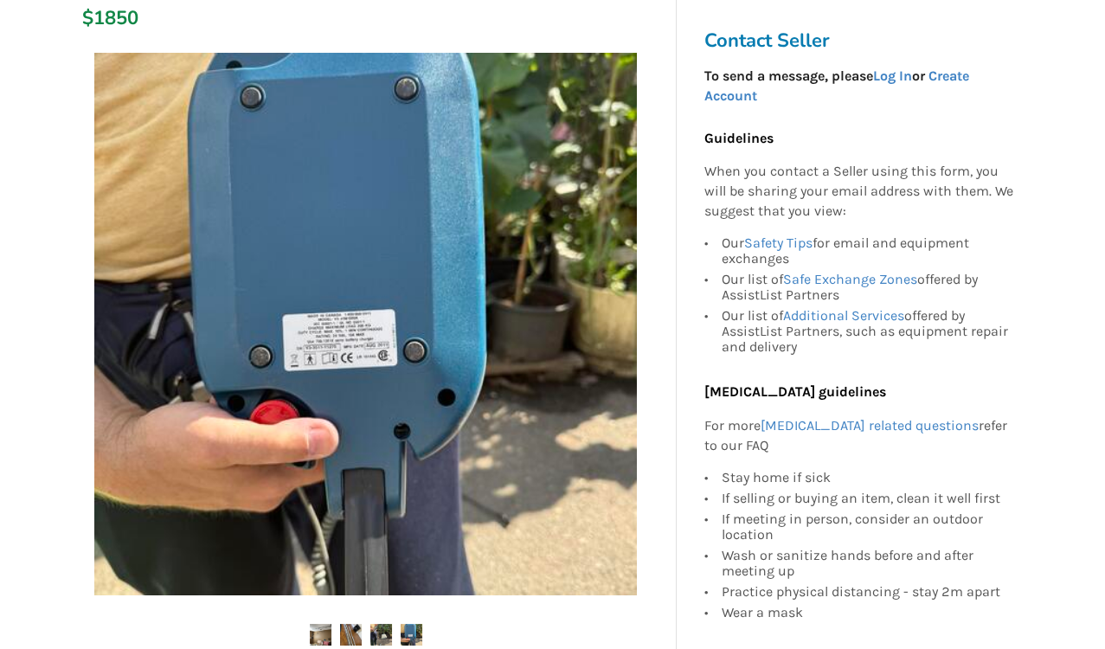
click at [382, 624] on img at bounding box center [381, 635] width 22 height 22
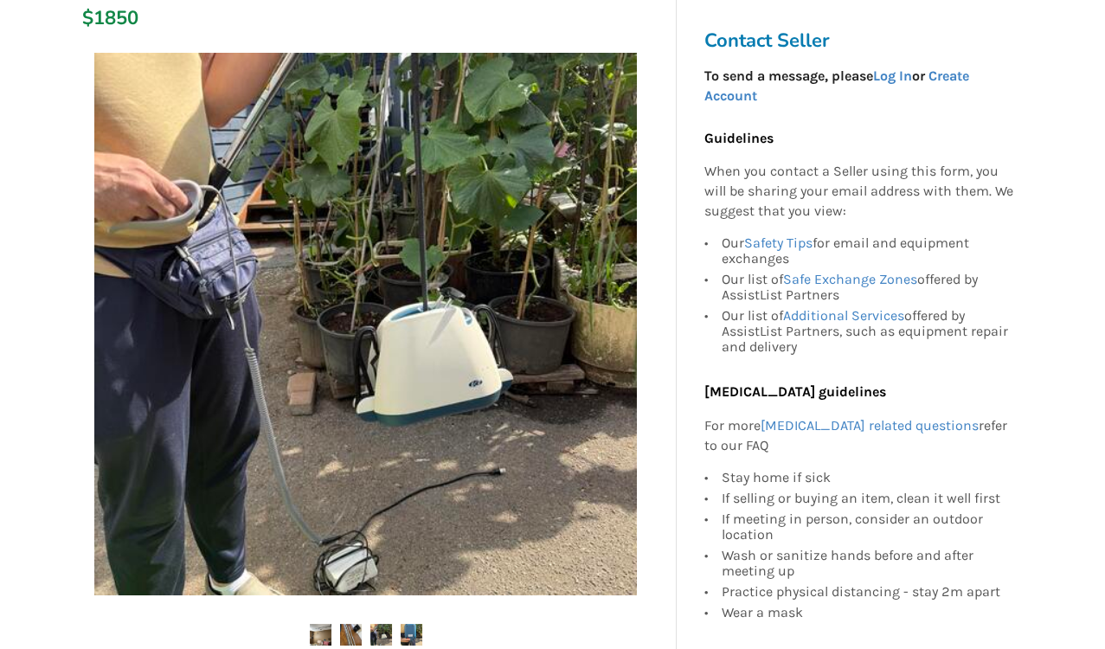
click at [382, 624] on img at bounding box center [381, 635] width 22 height 22
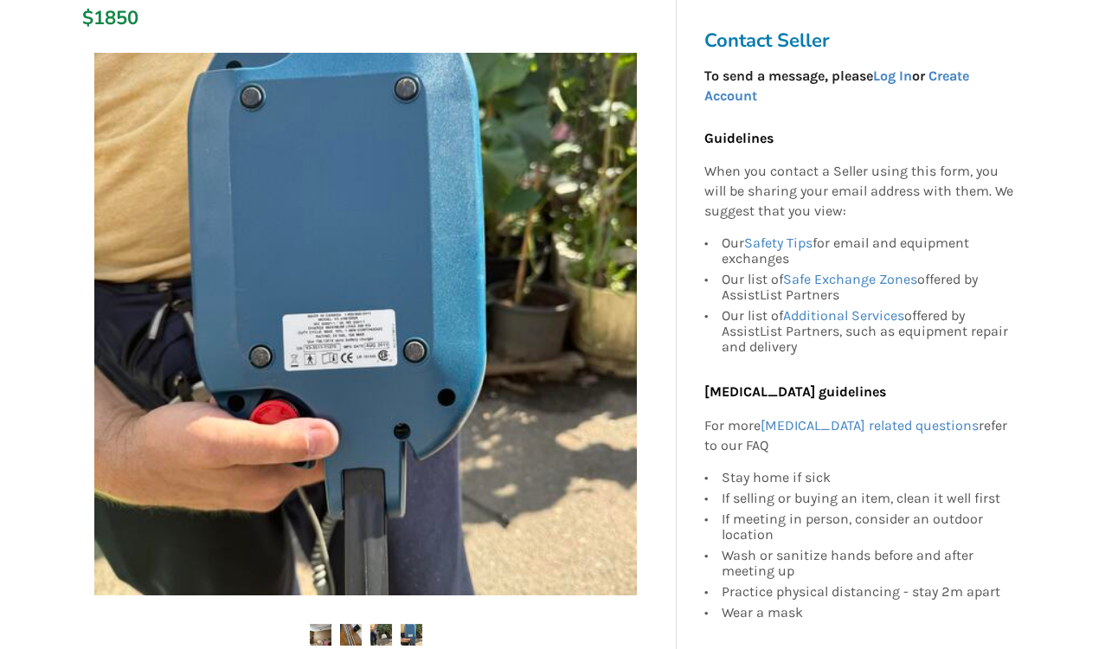
click at [382, 624] on img at bounding box center [381, 635] width 22 height 22
click at [379, 625] on img at bounding box center [381, 635] width 22 height 22
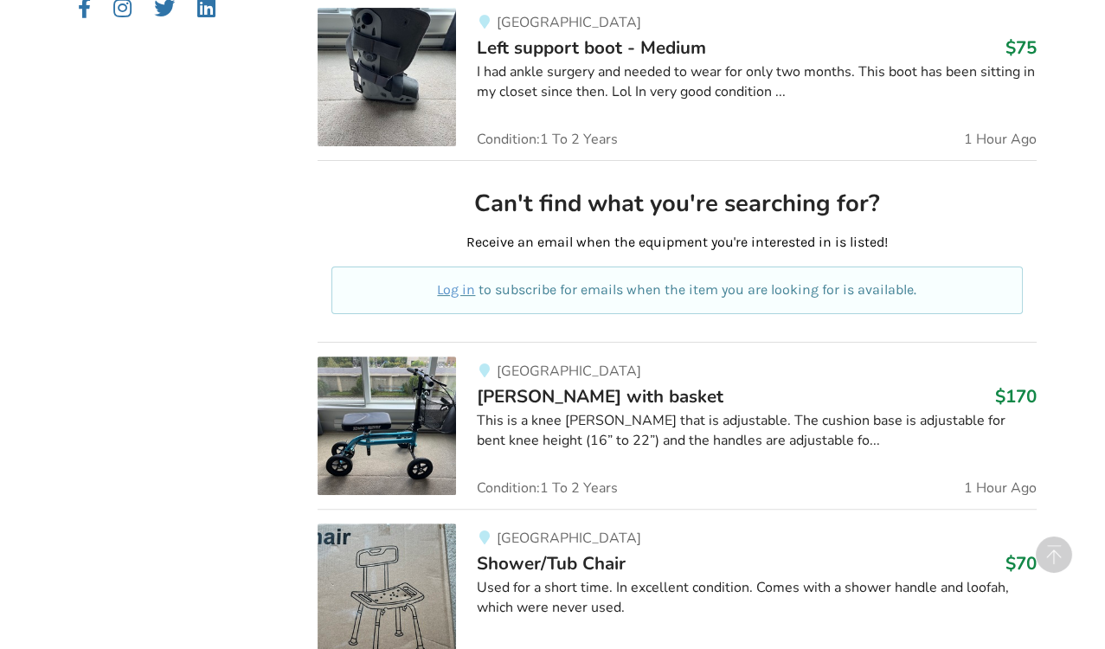
scroll to position [831, 0]
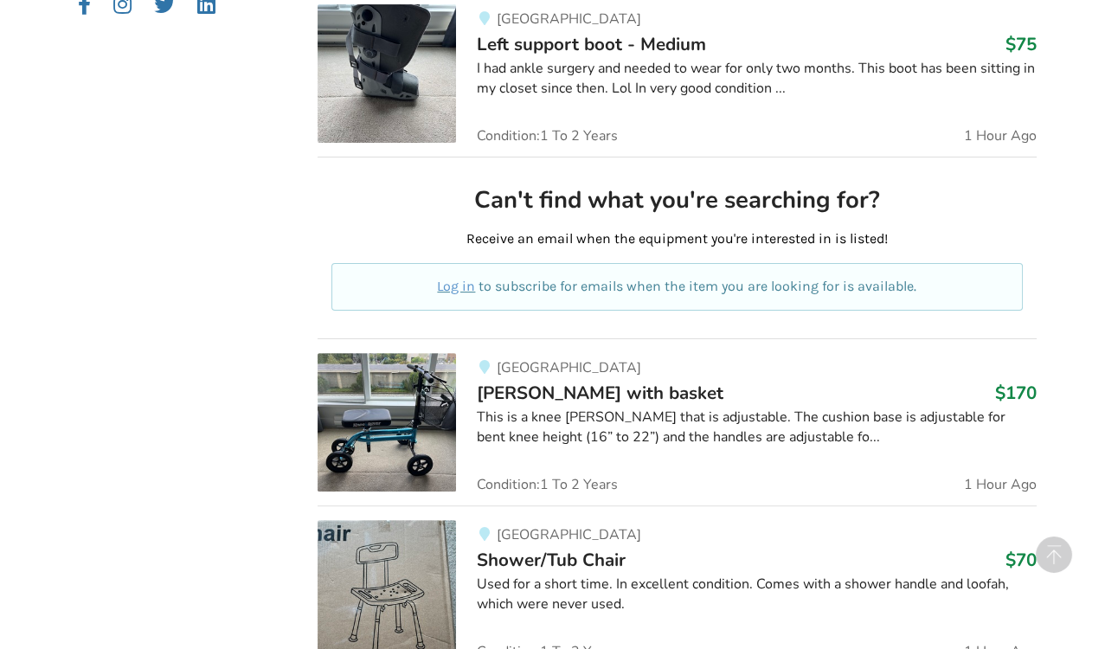
click at [682, 479] on div "Surrey Knee Walker with basket $170 This is a knee walker that is adjustable. T…" at bounding box center [746, 422] width 581 height 138
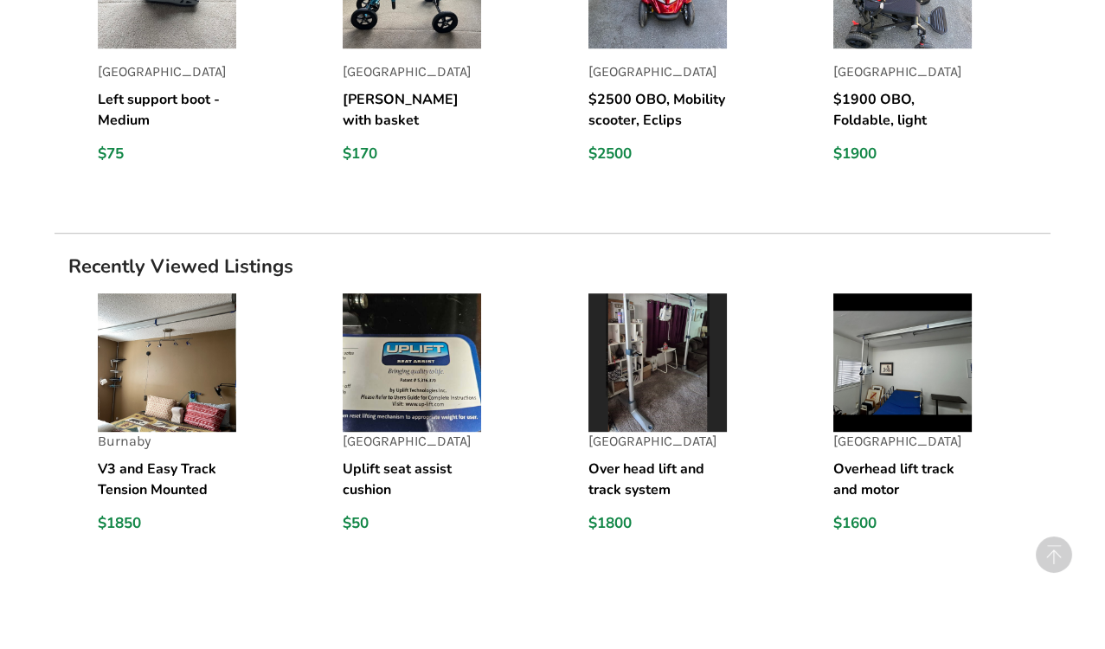
scroll to position [1704, 0]
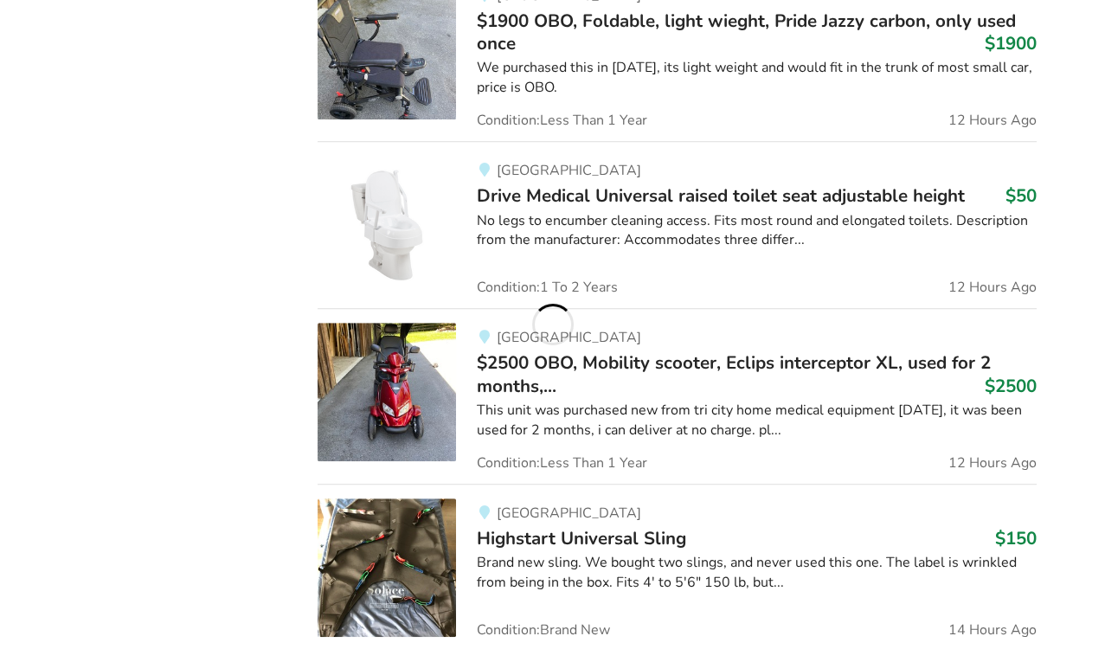
scroll to position [831, 0]
